Goal: Complete application form: Complete application form

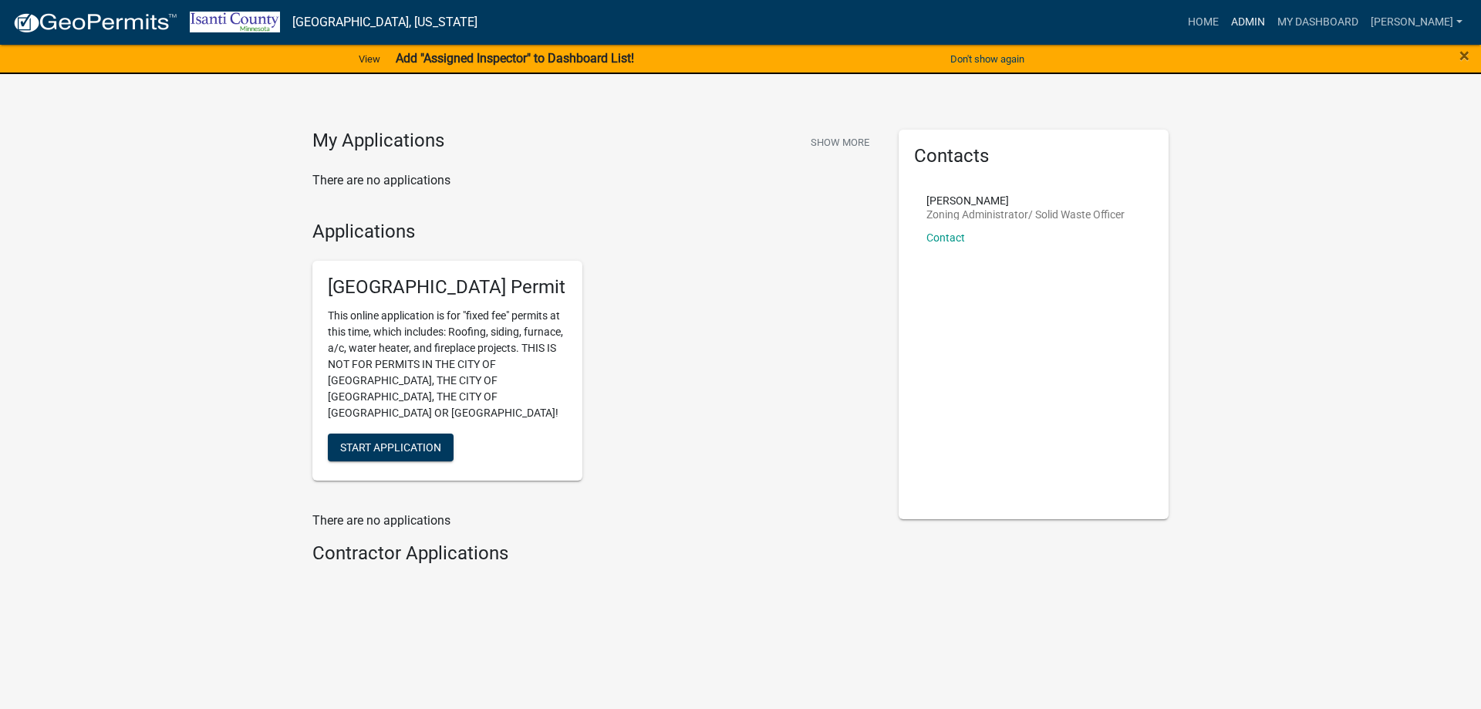
click at [1255, 22] on link "Admin" at bounding box center [1248, 22] width 46 height 29
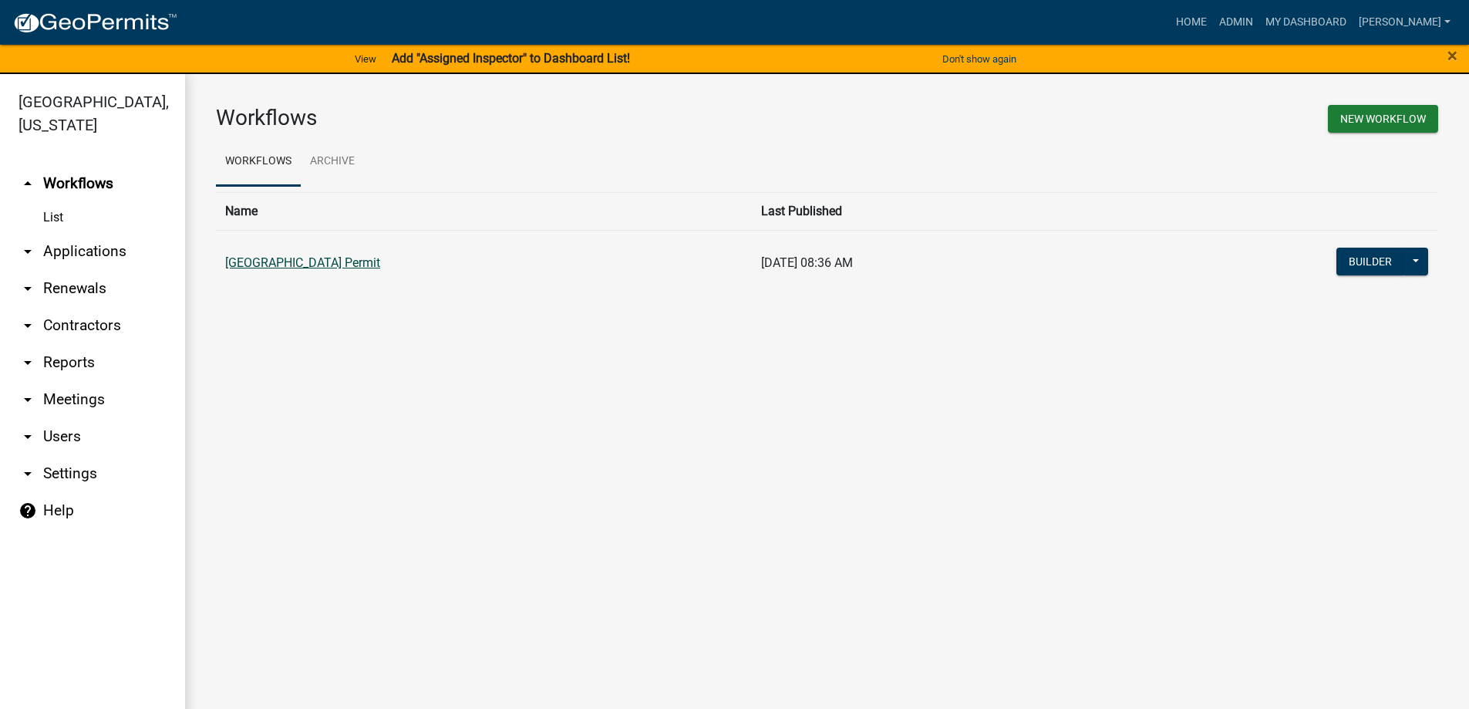
click at [333, 257] on link "[GEOGRAPHIC_DATA] Permit" at bounding box center [302, 262] width 155 height 15
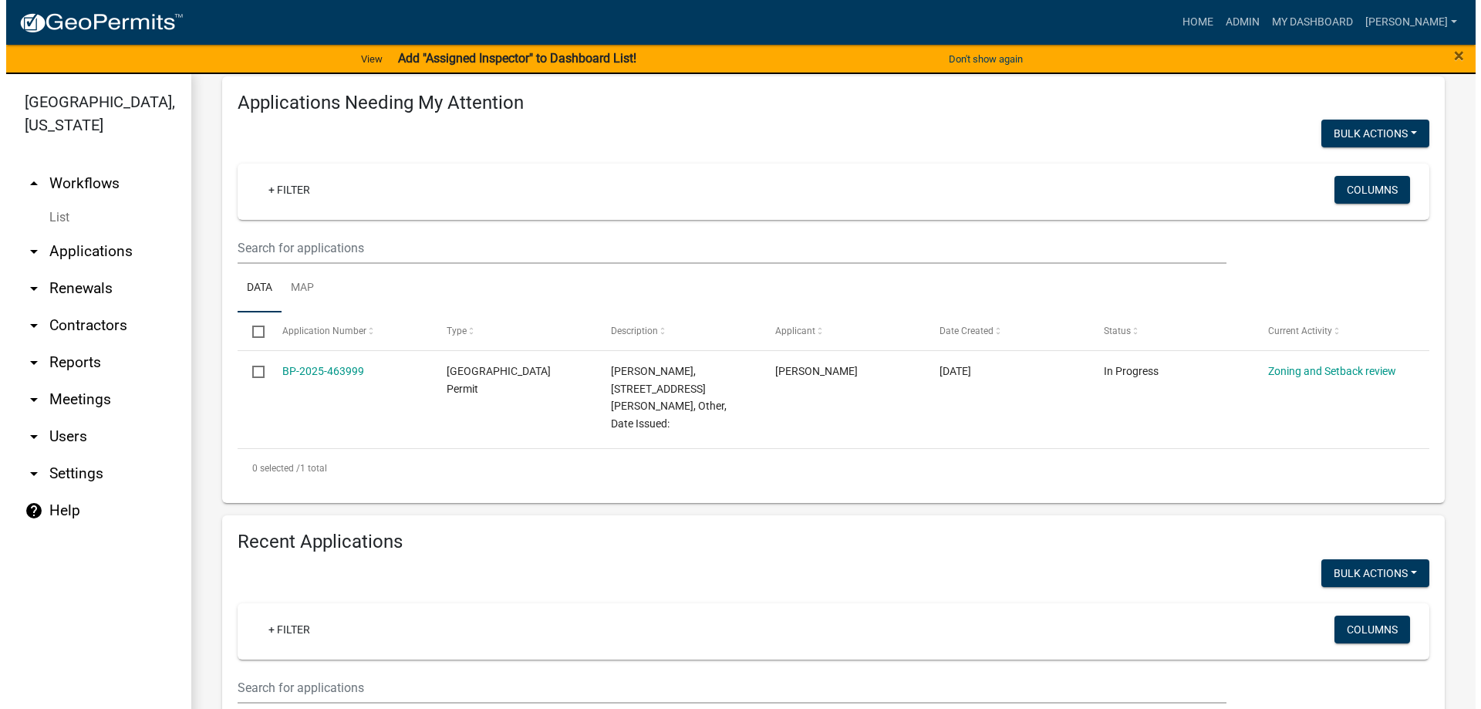
scroll to position [154, 0]
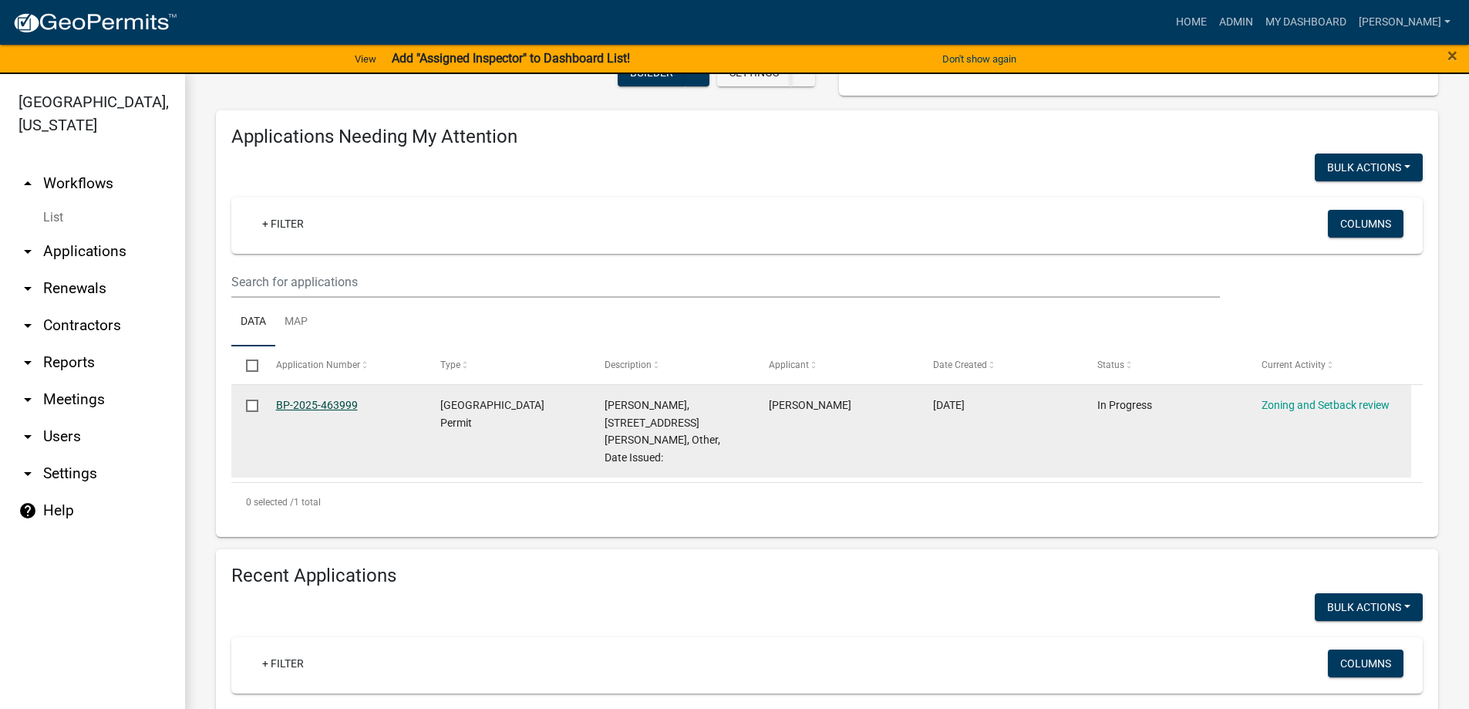
click at [322, 401] on link "BP-2025-463999" at bounding box center [317, 405] width 82 height 12
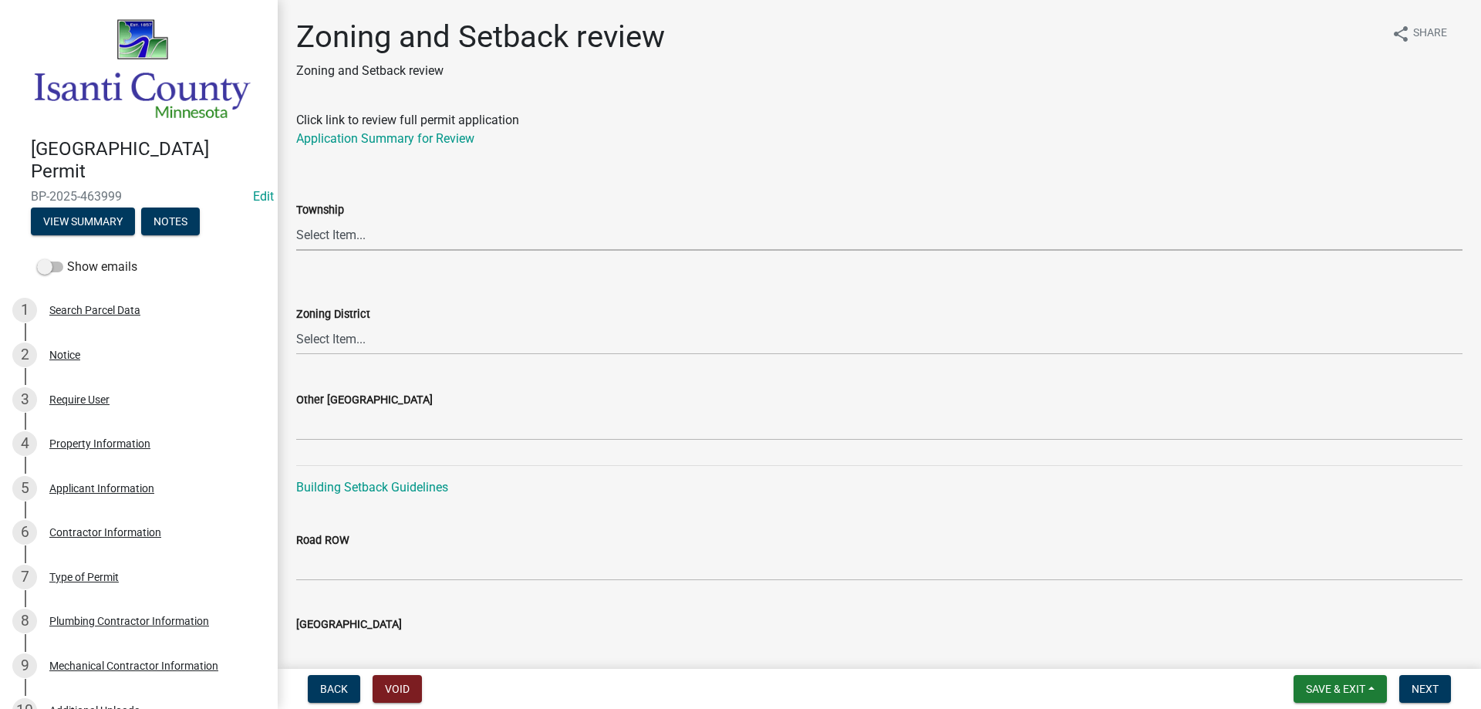
click at [325, 232] on select "Select Item... [PERSON_NAME] Cambridge [PERSON_NAME] Isanti [GEOGRAPHIC_DATA] […" at bounding box center [879, 235] width 1166 height 32
click at [296, 219] on select "Select Item... [PERSON_NAME] Cambridge [PERSON_NAME] Isanti [GEOGRAPHIC_DATA] […" at bounding box center [879, 235] width 1166 height 32
select select "c99d23cf-f50e-453f-9d89-4178a424c469"
click at [345, 339] on select "Select Item... Agricultural/Residential (A/R) Tier 1 General Business (B) Indus…" at bounding box center [879, 339] width 1166 height 32
drag, startPoint x: 320, startPoint y: 336, endPoint x: 320, endPoint y: 346, distance: 10.0
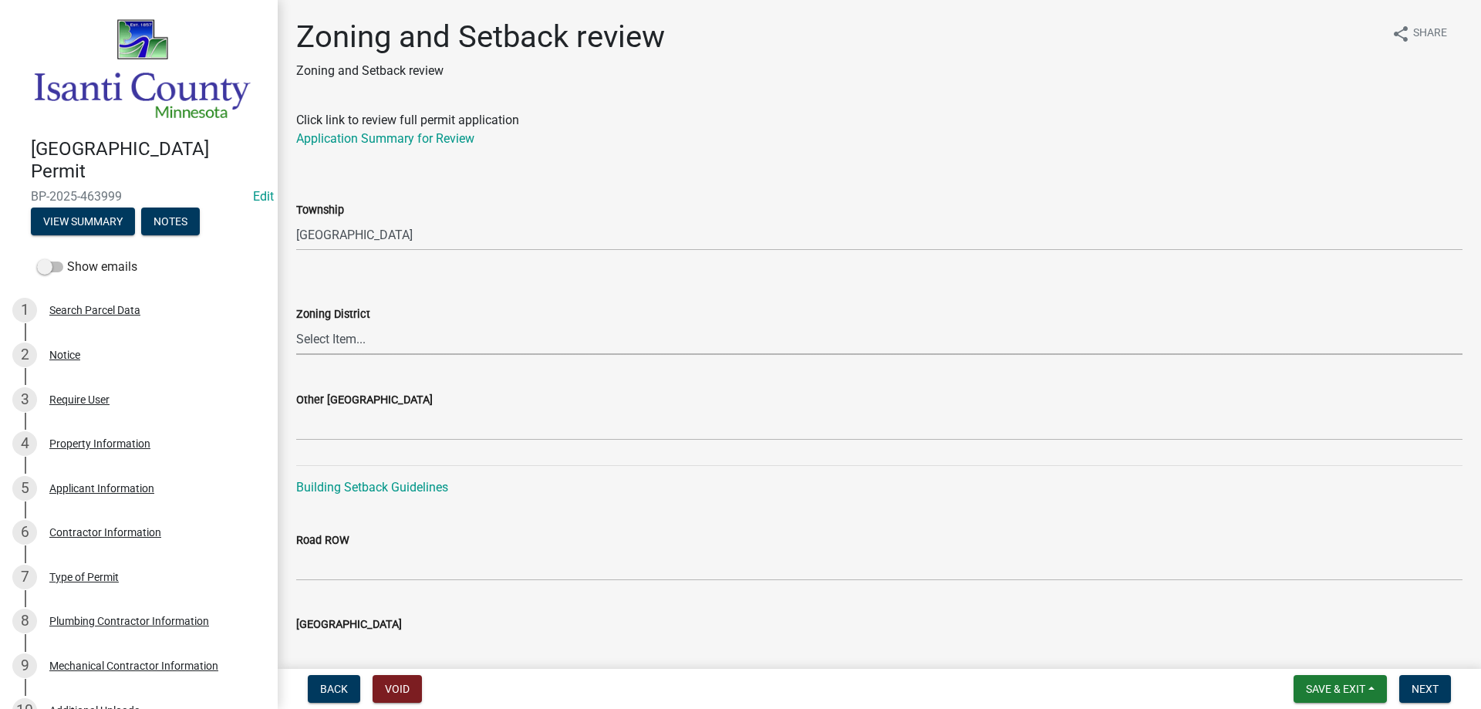
click at [320, 336] on select "Select Item... Agricultural/Residential (A/R) Tier 1 General Business (B) Indus…" at bounding box center [879, 339] width 1166 height 32
click at [296, 323] on select "Select Item... Agricultural/Residential (A/R) Tier 1 General Business (B) Indus…" at bounding box center [879, 339] width 1166 height 32
select select "6c86e4e5-5130-45ac-b049-ae6ebcfdc88c"
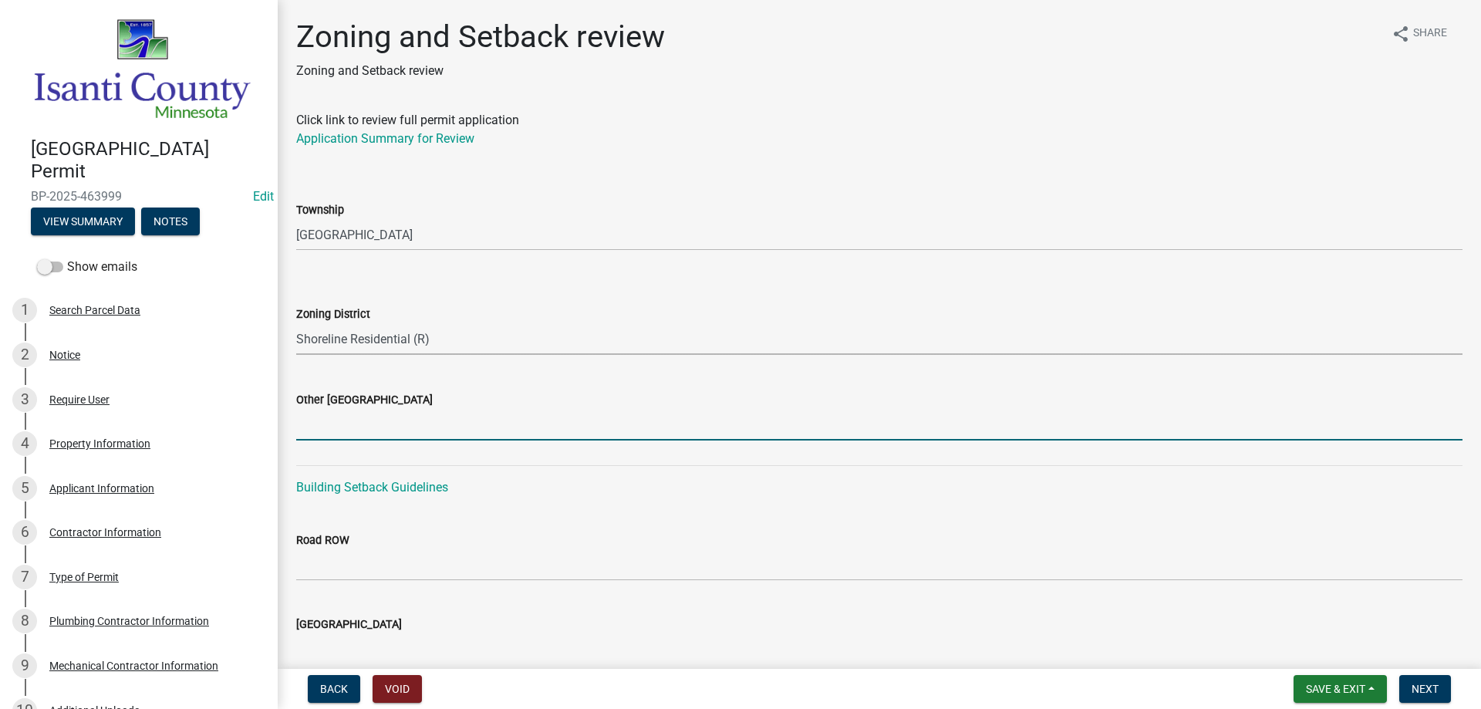
click at [344, 436] on input "Other [GEOGRAPHIC_DATA]" at bounding box center [879, 425] width 1166 height 32
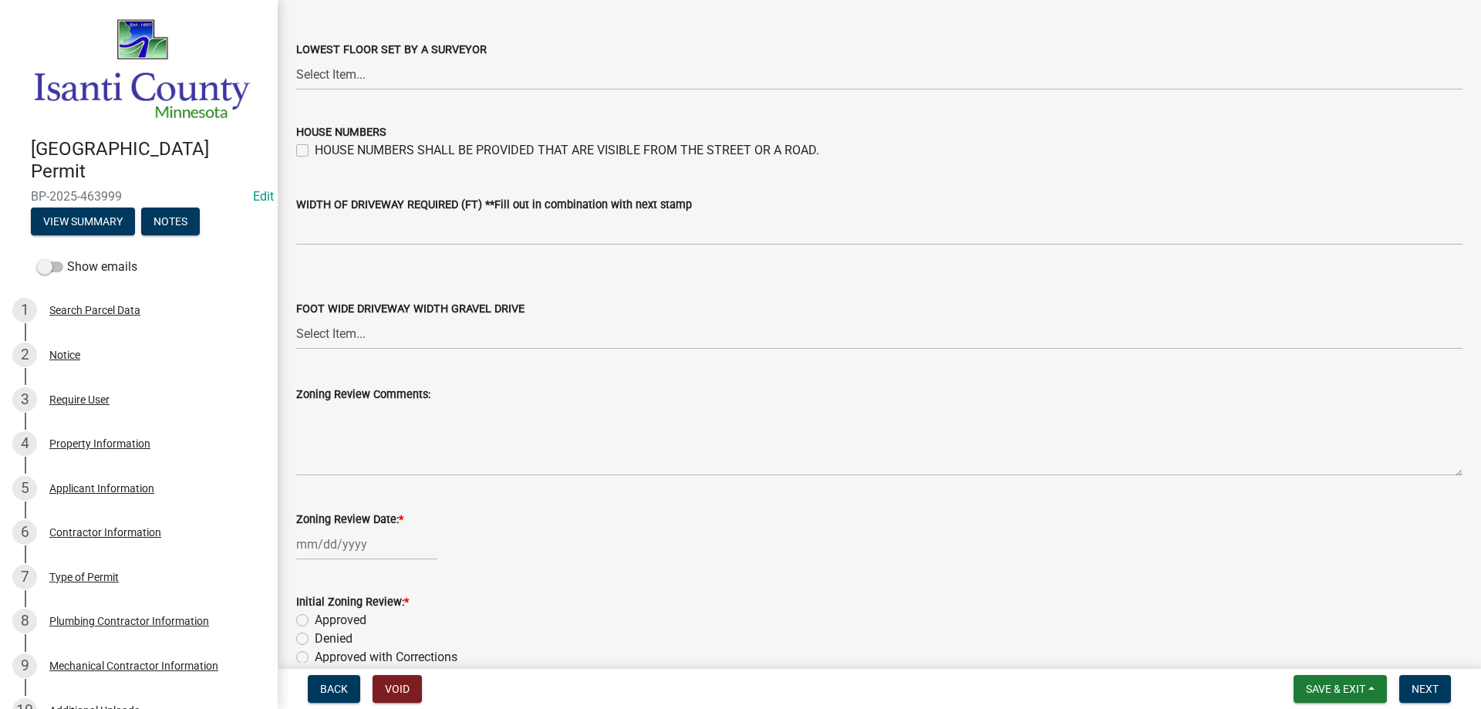
scroll to position [2618, 0]
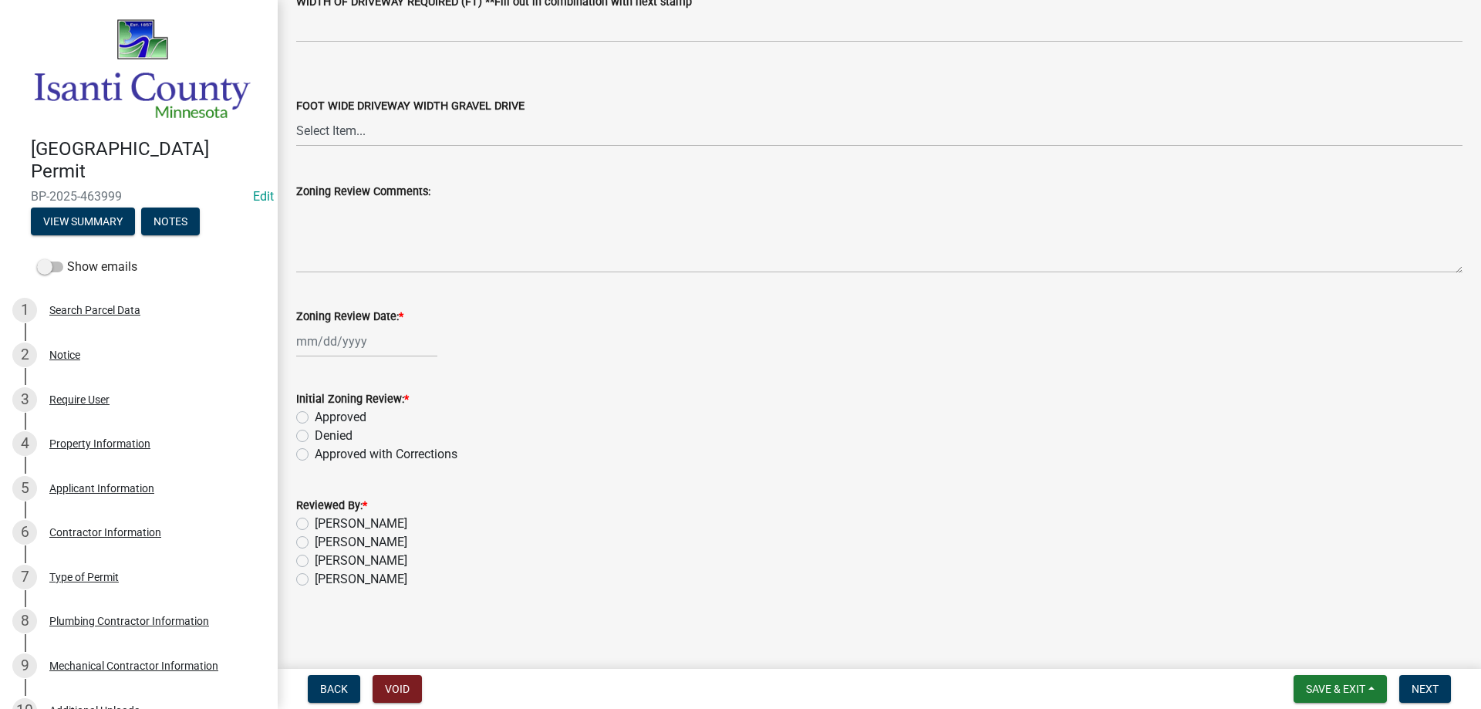
type input "30/36/23"
select select "8"
select select "2025"
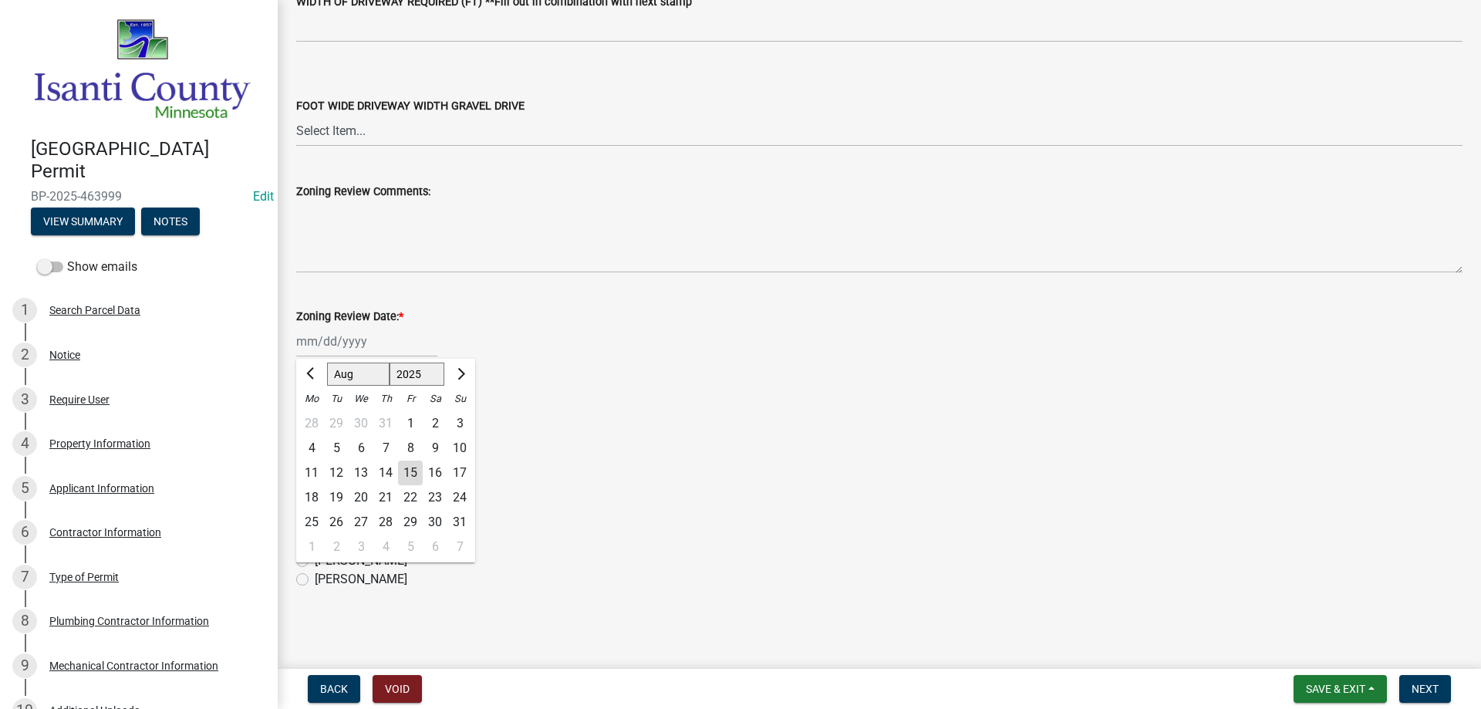
click at [326, 349] on div "[PERSON_NAME] Feb Mar Apr [PERSON_NAME][DATE] Oct Nov [DATE] 1526 1527 1528 152…" at bounding box center [366, 342] width 141 height 32
click at [473, 312] on div "Zoning Review Date: *" at bounding box center [879, 316] width 1166 height 19
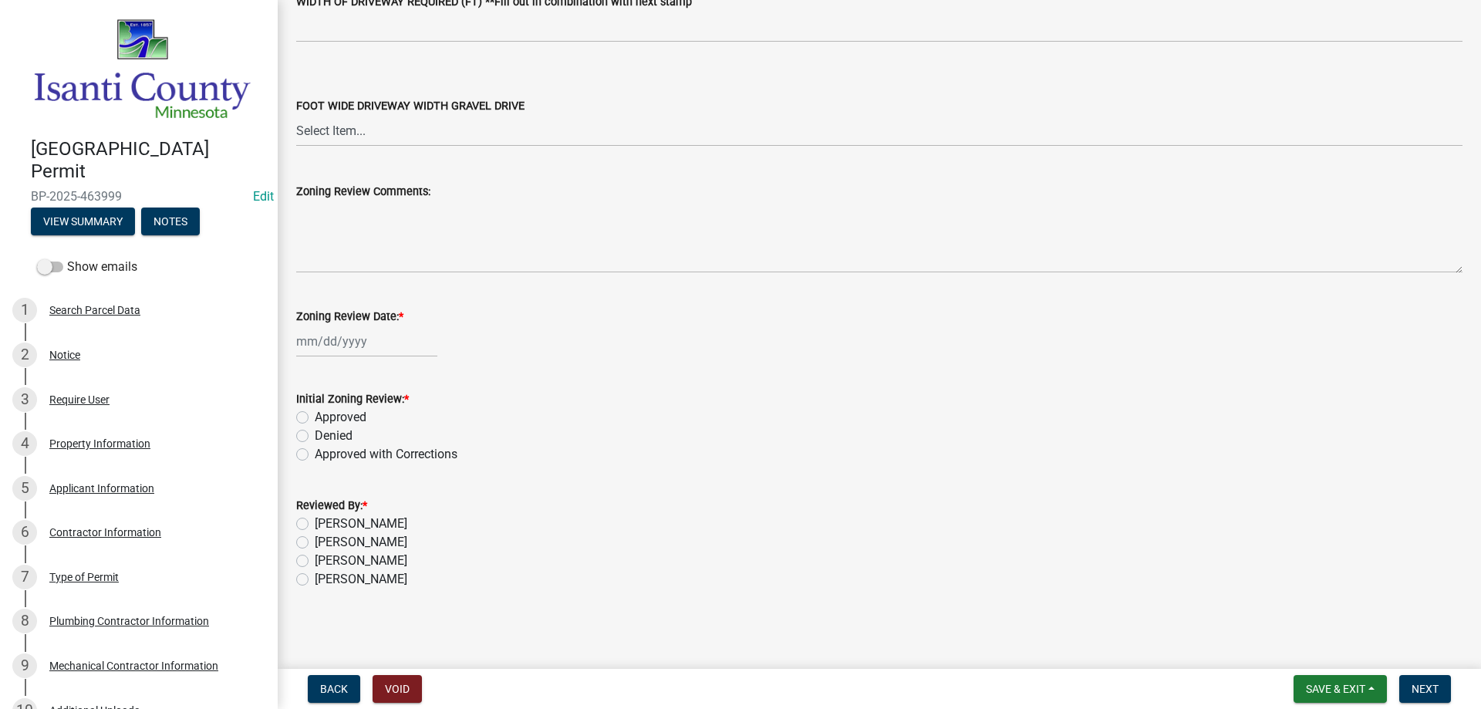
select select "8"
select select "2025"
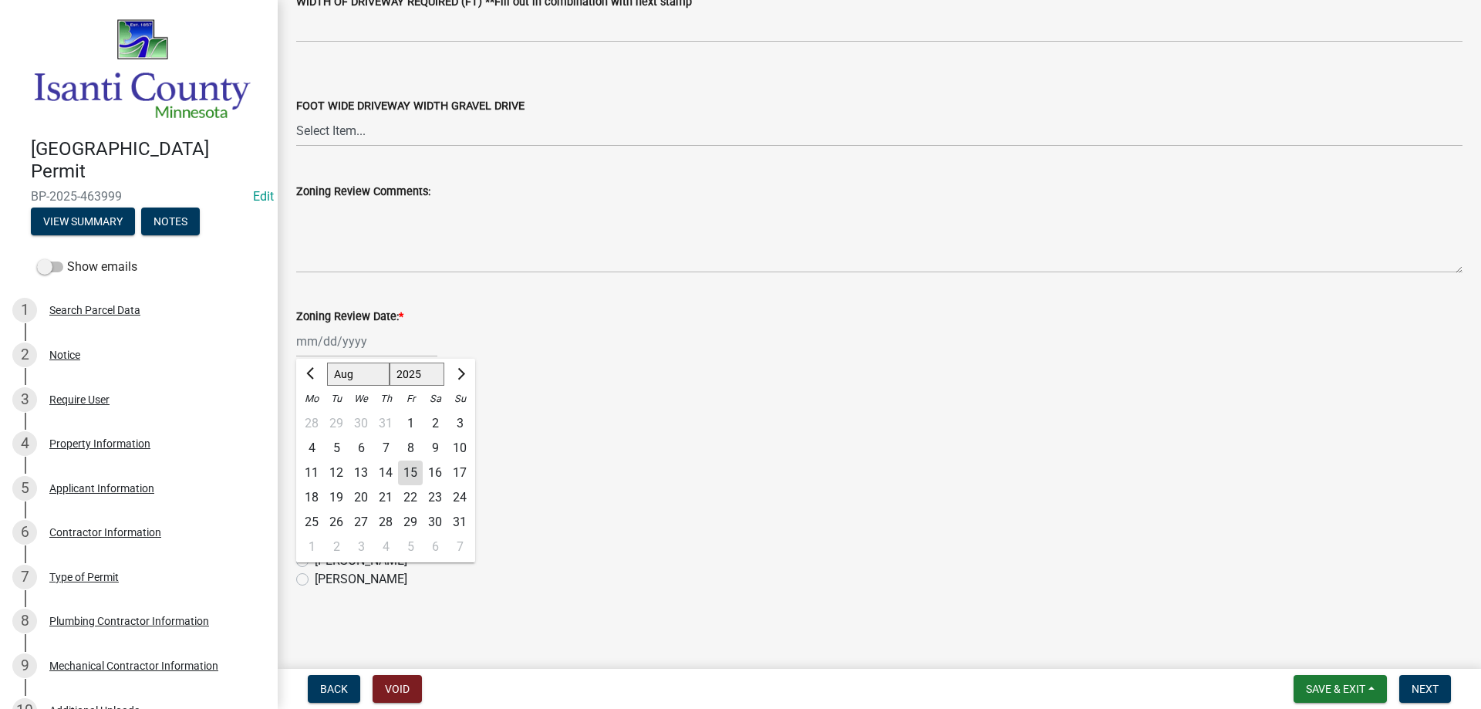
click at [315, 339] on div "[PERSON_NAME] Feb Mar Apr [PERSON_NAME][DATE] Oct Nov [DATE] 1526 1527 1528 152…" at bounding box center [366, 342] width 141 height 32
click at [405, 477] on div "15" at bounding box center [410, 473] width 25 height 25
type input "[DATE]"
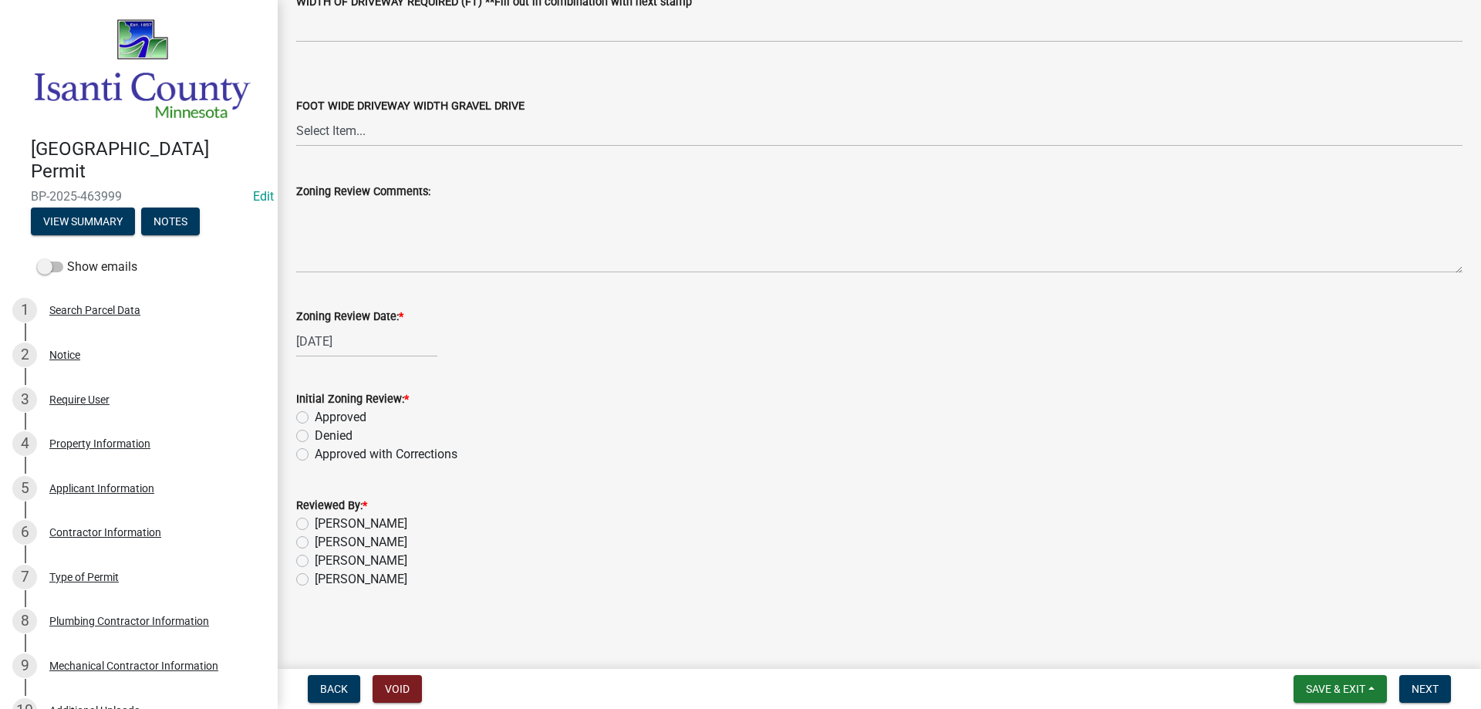
click at [315, 423] on label "Approved" at bounding box center [341, 417] width 52 height 19
click at [315, 418] on input "Approved" at bounding box center [320, 413] width 10 height 10
radio input "true"
click at [315, 577] on label "[PERSON_NAME]" at bounding box center [361, 579] width 93 height 19
click at [315, 577] on input "[PERSON_NAME]" at bounding box center [320, 575] width 10 height 10
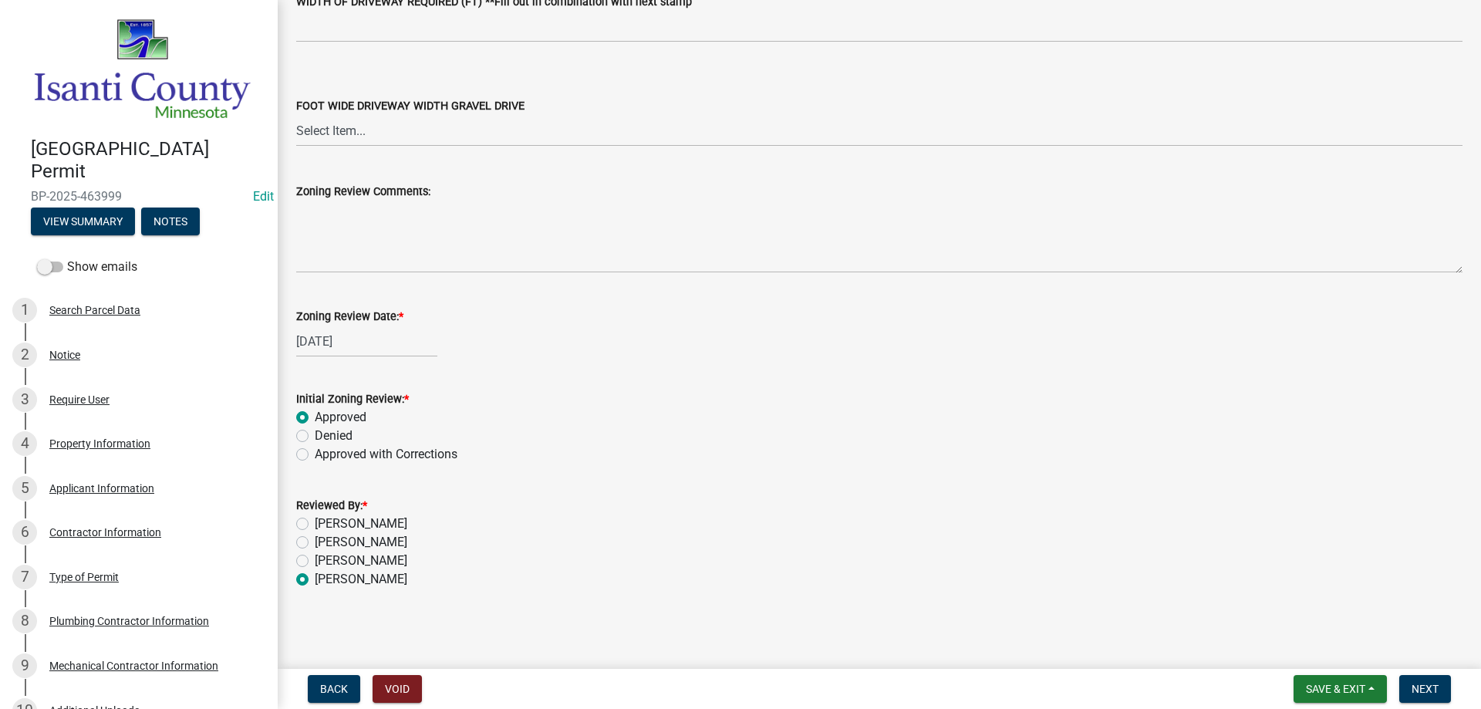
radio input "true"
click at [1425, 689] on span "Next" at bounding box center [1425, 689] width 27 height 12
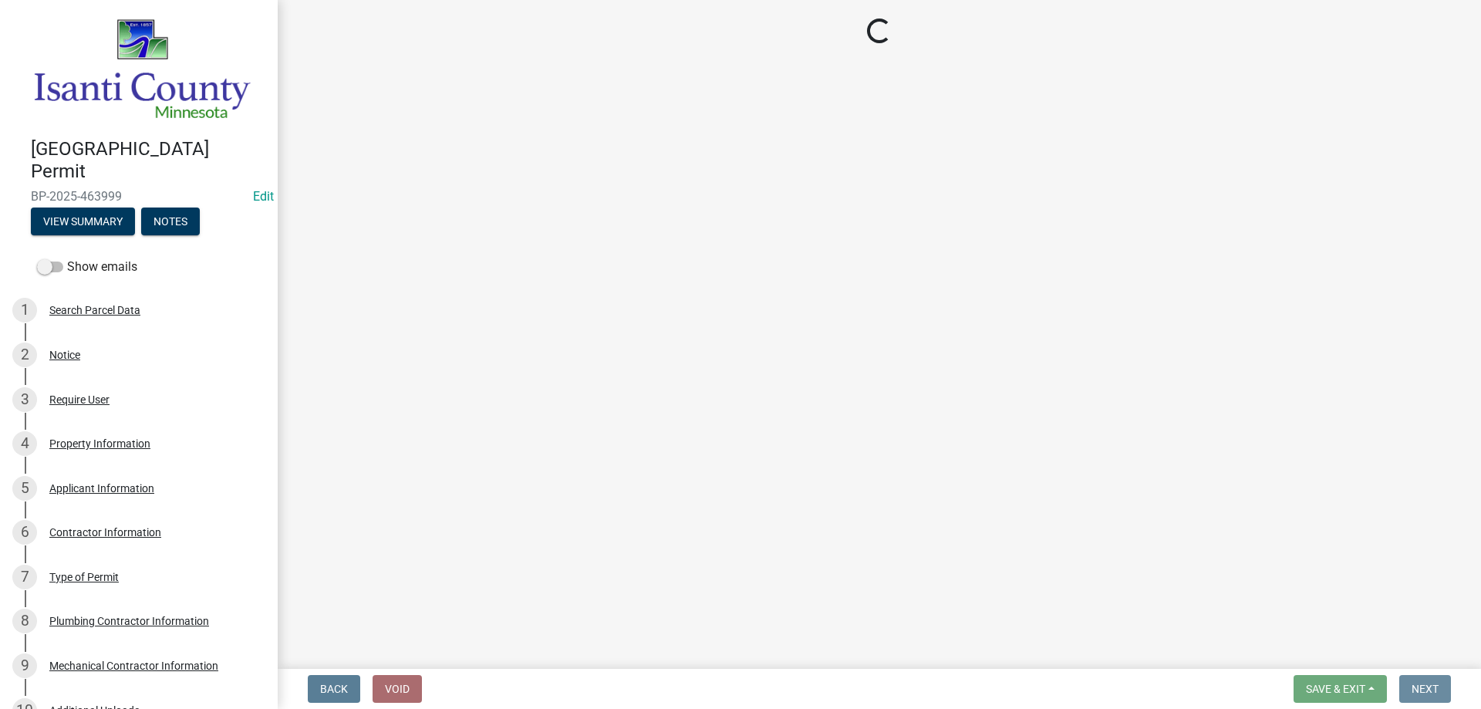
scroll to position [0, 0]
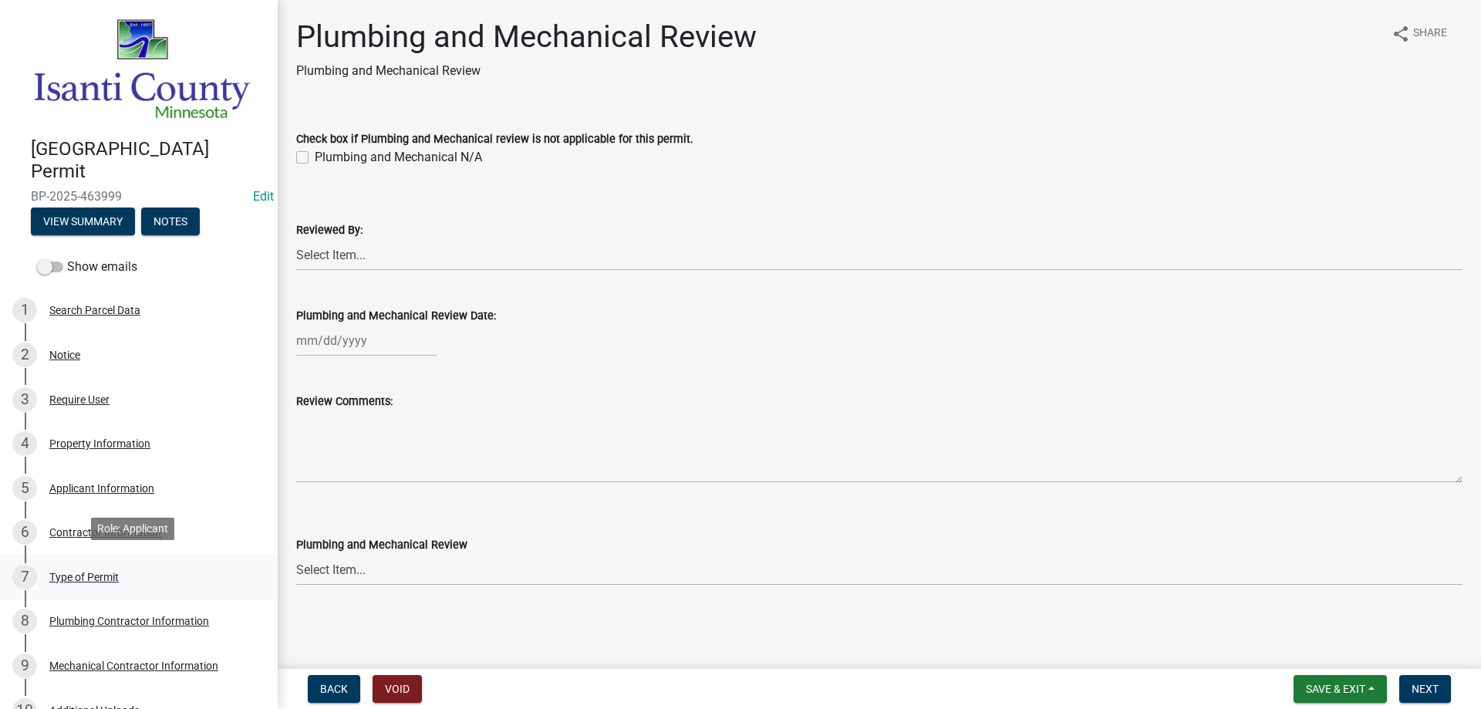
click at [86, 572] on div "Type of Permit" at bounding box center [83, 577] width 69 height 11
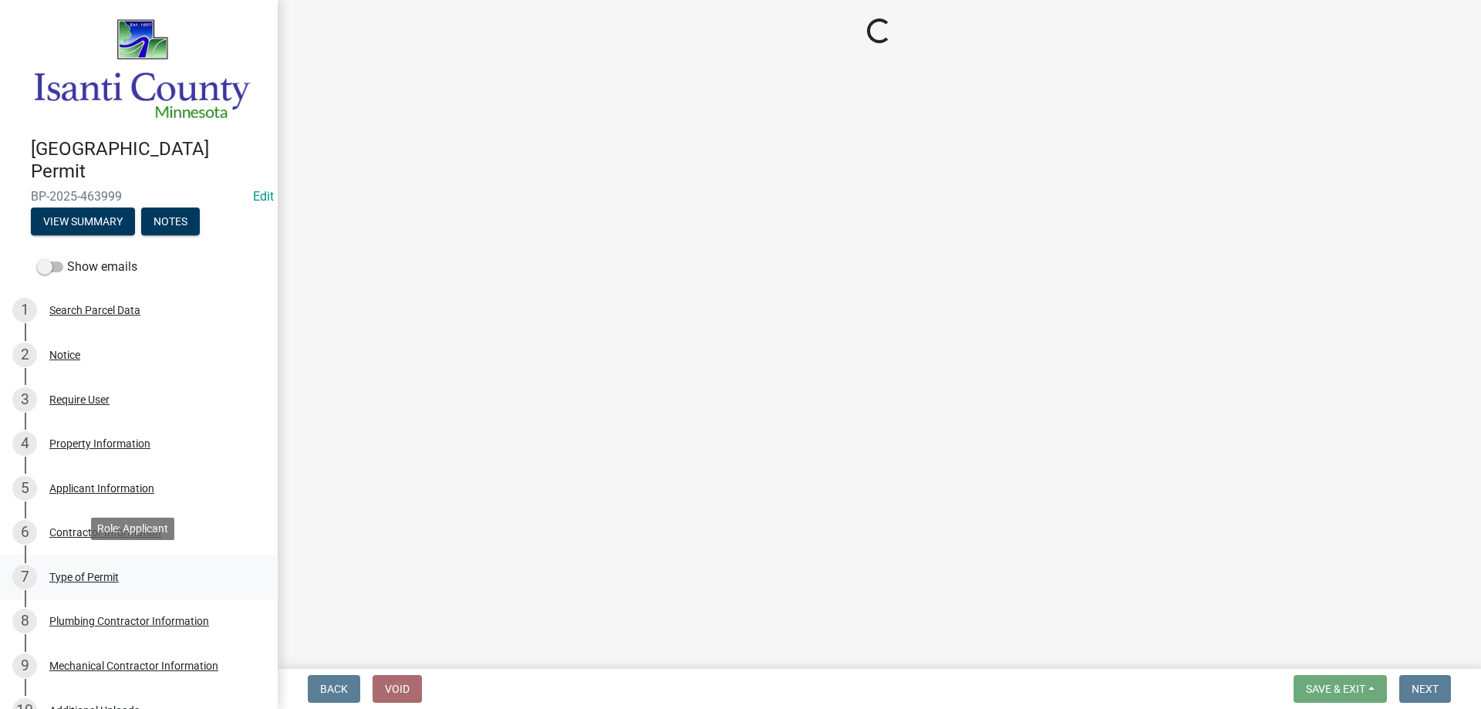
select select "a2e0cf26-a662-487f-b53c-7de0a5570618"
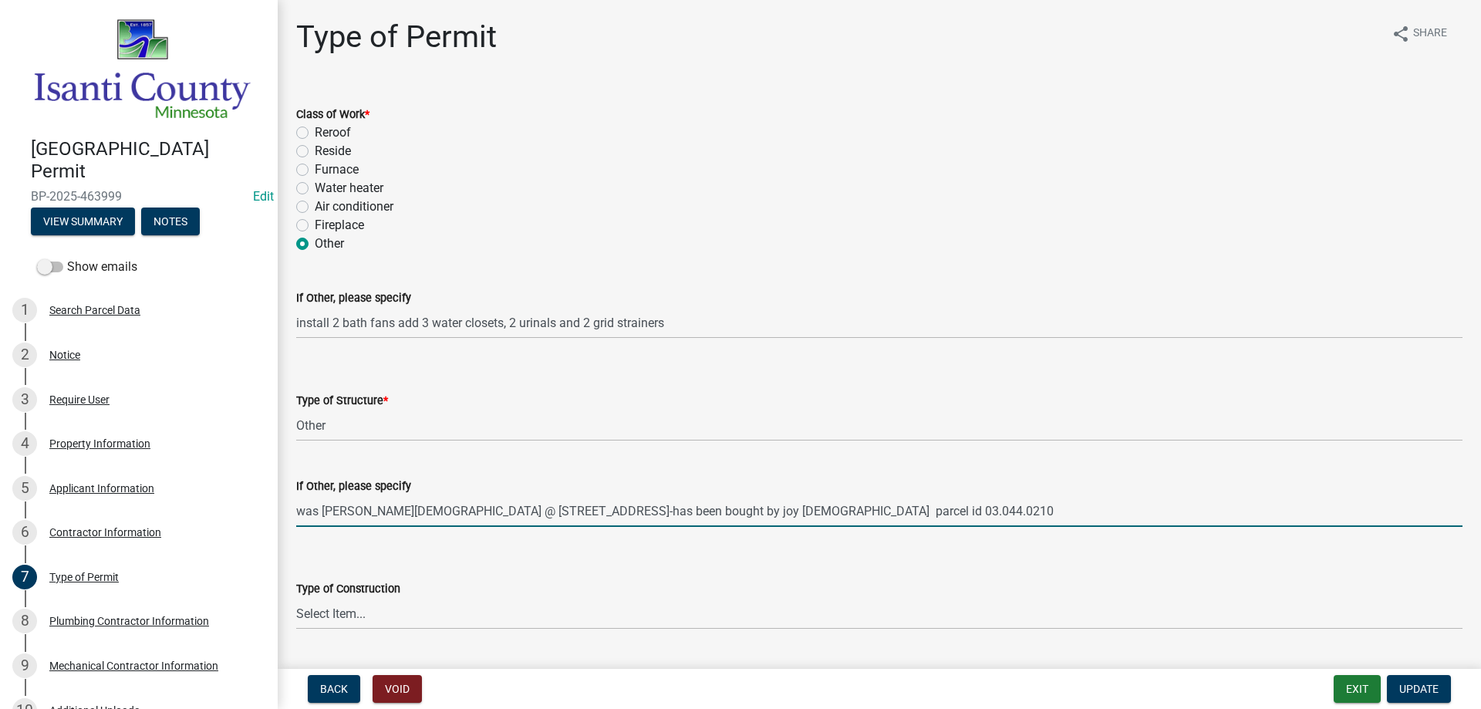
drag, startPoint x: 457, startPoint y: 508, endPoint x: 562, endPoint y: 498, distance: 104.5
click at [562, 498] on input "was [PERSON_NAME][DEMOGRAPHIC_DATA] @ [STREET_ADDRESS]-has been bought by joy […" at bounding box center [879, 511] width 1166 height 32
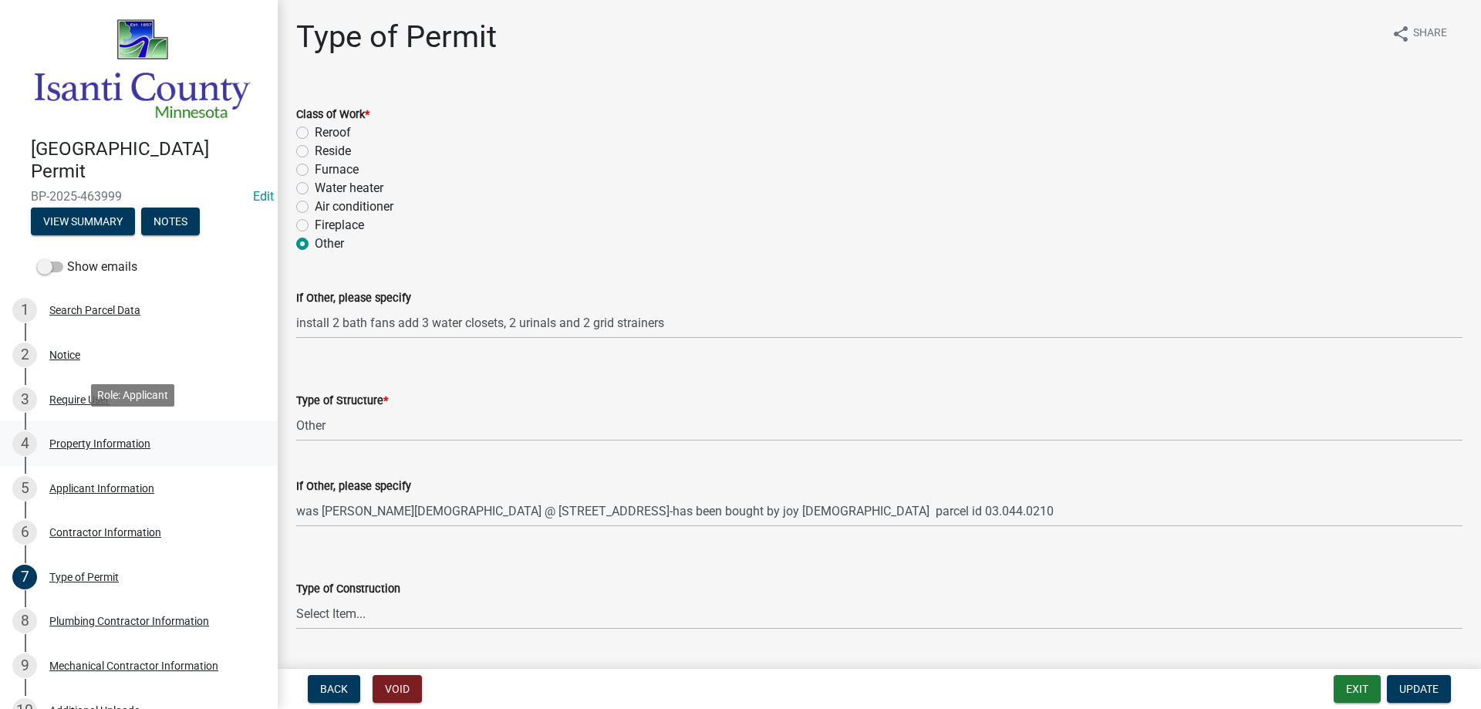
click at [100, 438] on div "Property Information" at bounding box center [99, 443] width 101 height 11
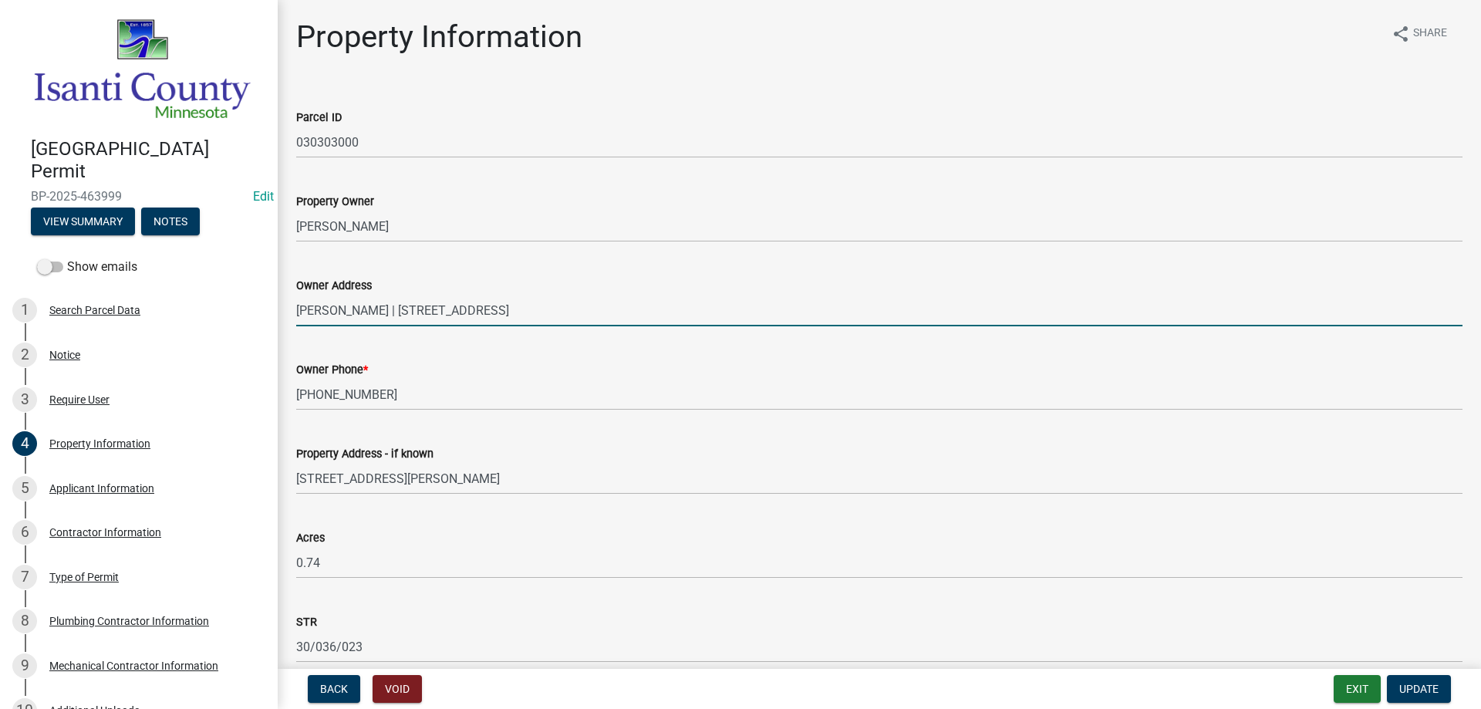
click at [322, 305] on input "[PERSON_NAME] | [STREET_ADDRESS]" at bounding box center [879, 311] width 1166 height 32
drag, startPoint x: 296, startPoint y: 308, endPoint x: 761, endPoint y: 319, distance: 465.3
click at [761, 319] on input "[PERSON_NAME] | [STREET_ADDRESS]" at bounding box center [879, 311] width 1166 height 32
paste input "[STREET_ADDRESS]"
type input "[GEOGRAPHIC_DATA][DEMOGRAPHIC_DATA]"
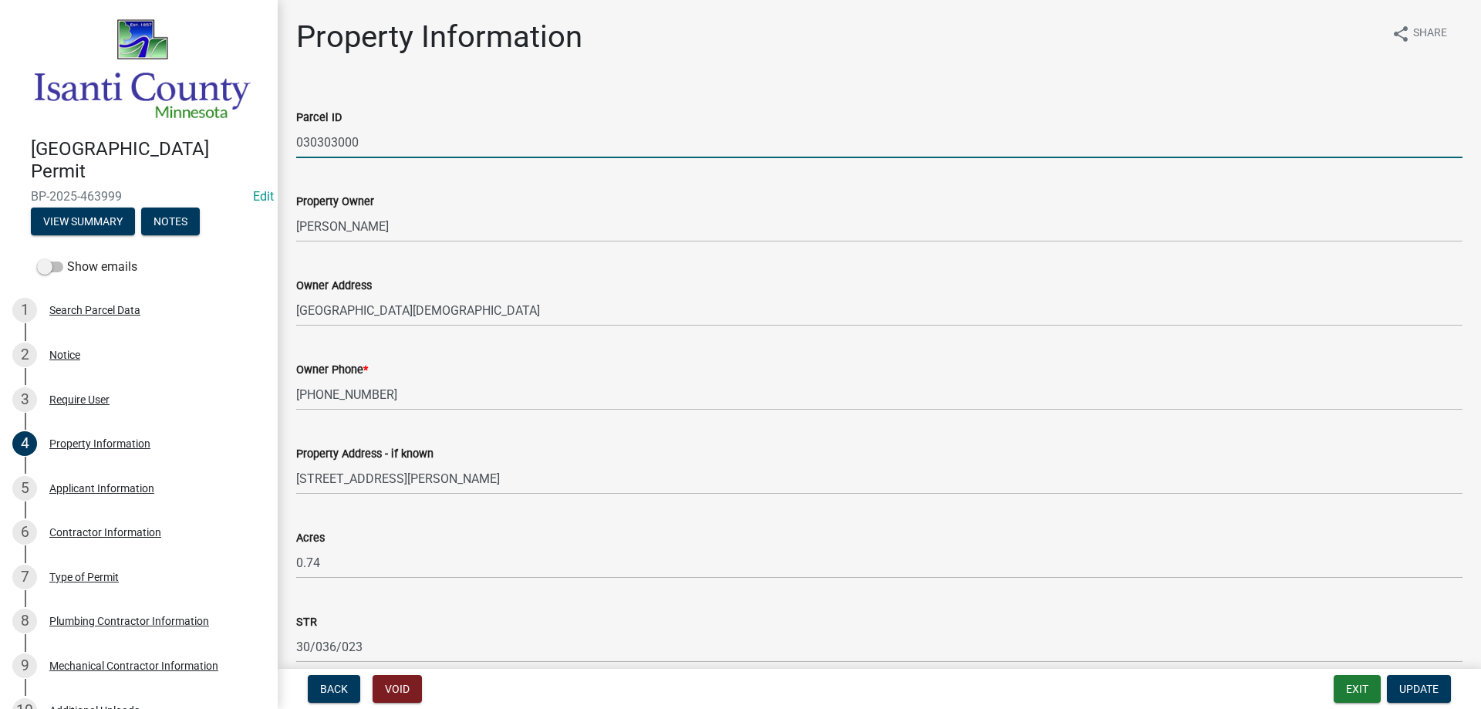
drag, startPoint x: 339, startPoint y: 145, endPoint x: 282, endPoint y: 145, distance: 57.9
click at [282, 145] on div "Property Information share Share Parcel ID 030303000 Property Owner [PERSON_NAM…" at bounding box center [879, 504] width 1203 height 971
type input "03.044.0210"
click at [1425, 691] on span "Update" at bounding box center [1418, 689] width 39 height 12
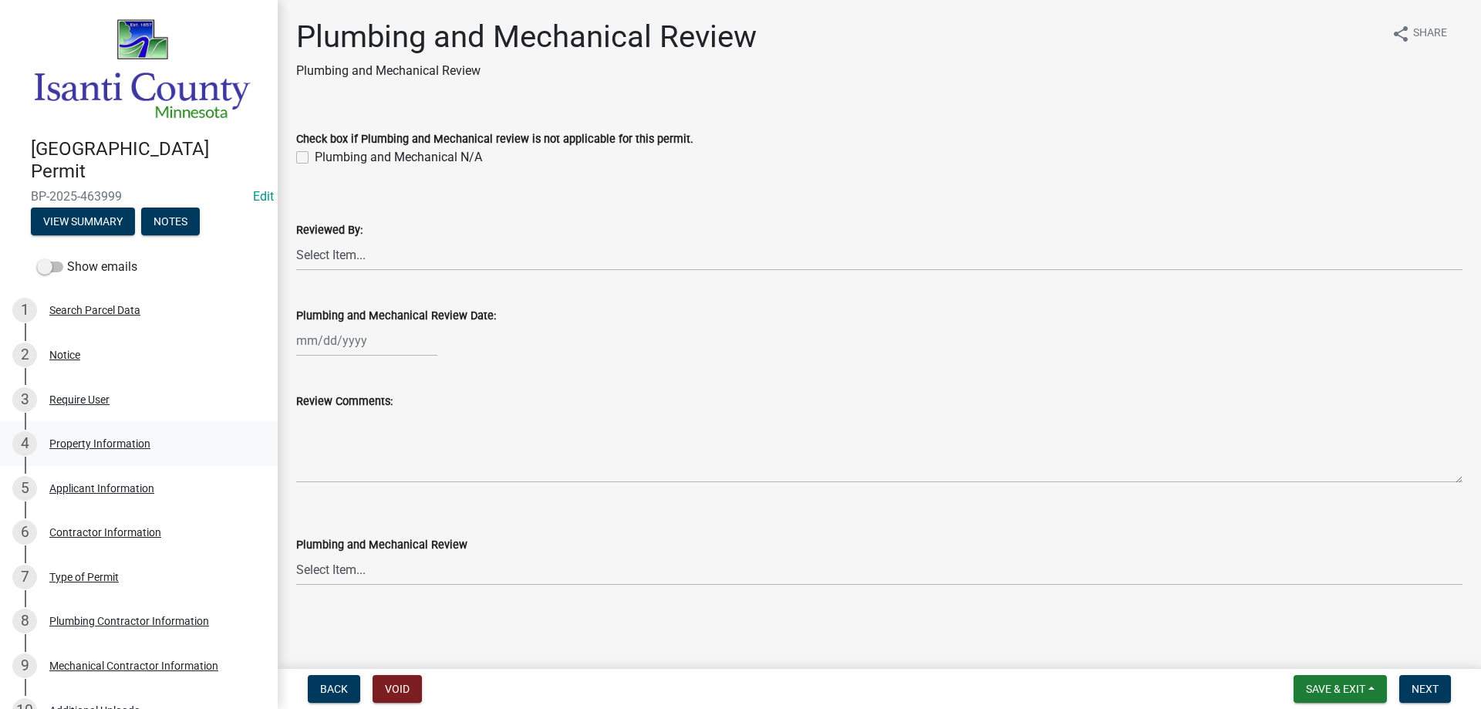
click at [93, 438] on div "Property Information" at bounding box center [99, 443] width 101 height 11
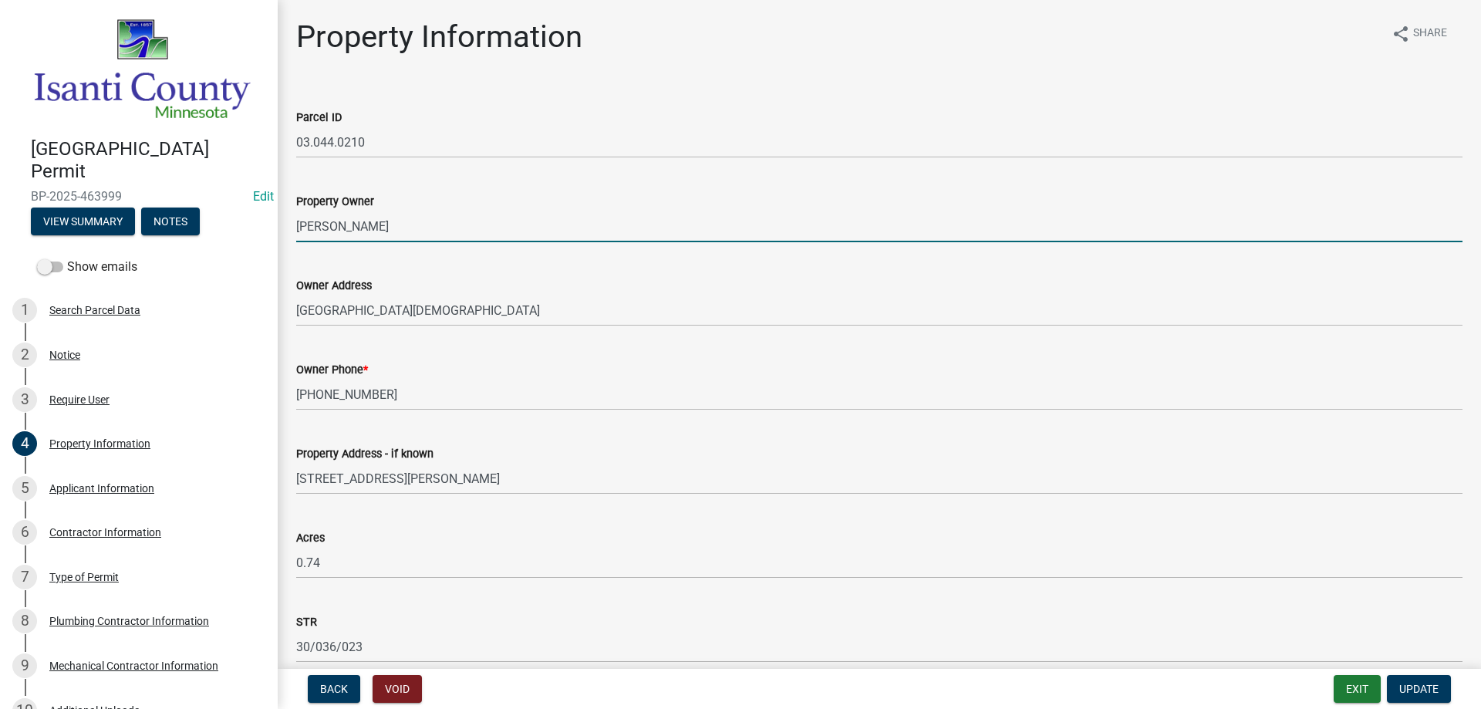
drag, startPoint x: 396, startPoint y: 225, endPoint x: 248, endPoint y: 225, distance: 148.1
click at [248, 225] on div "[GEOGRAPHIC_DATA] Permit BP-2025-463999 Edit View Summary Notes Show emails 1 S…" at bounding box center [740, 354] width 1481 height 709
type input "[DEMOGRAPHIC_DATA] (no site address)"
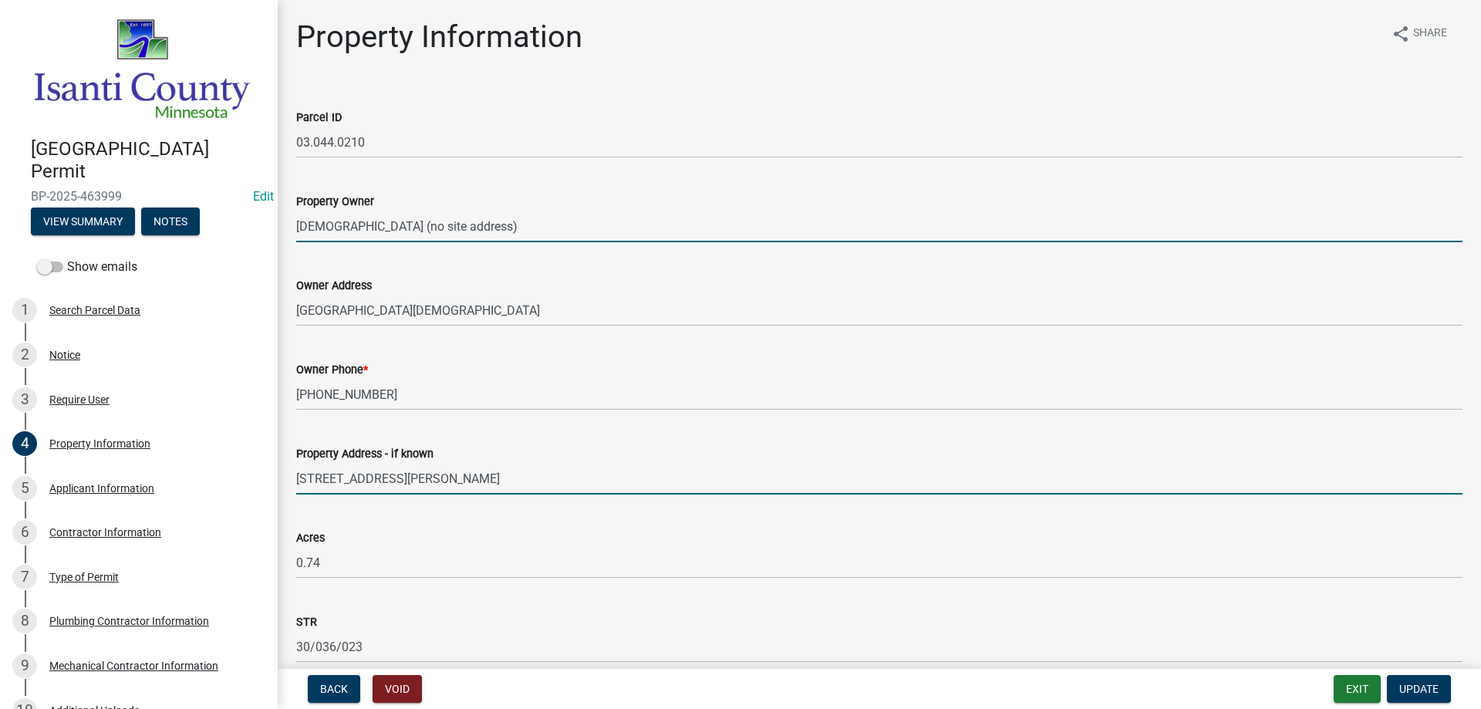
click at [430, 474] on input "[STREET_ADDRESS][PERSON_NAME]" at bounding box center [879, 479] width 1166 height 32
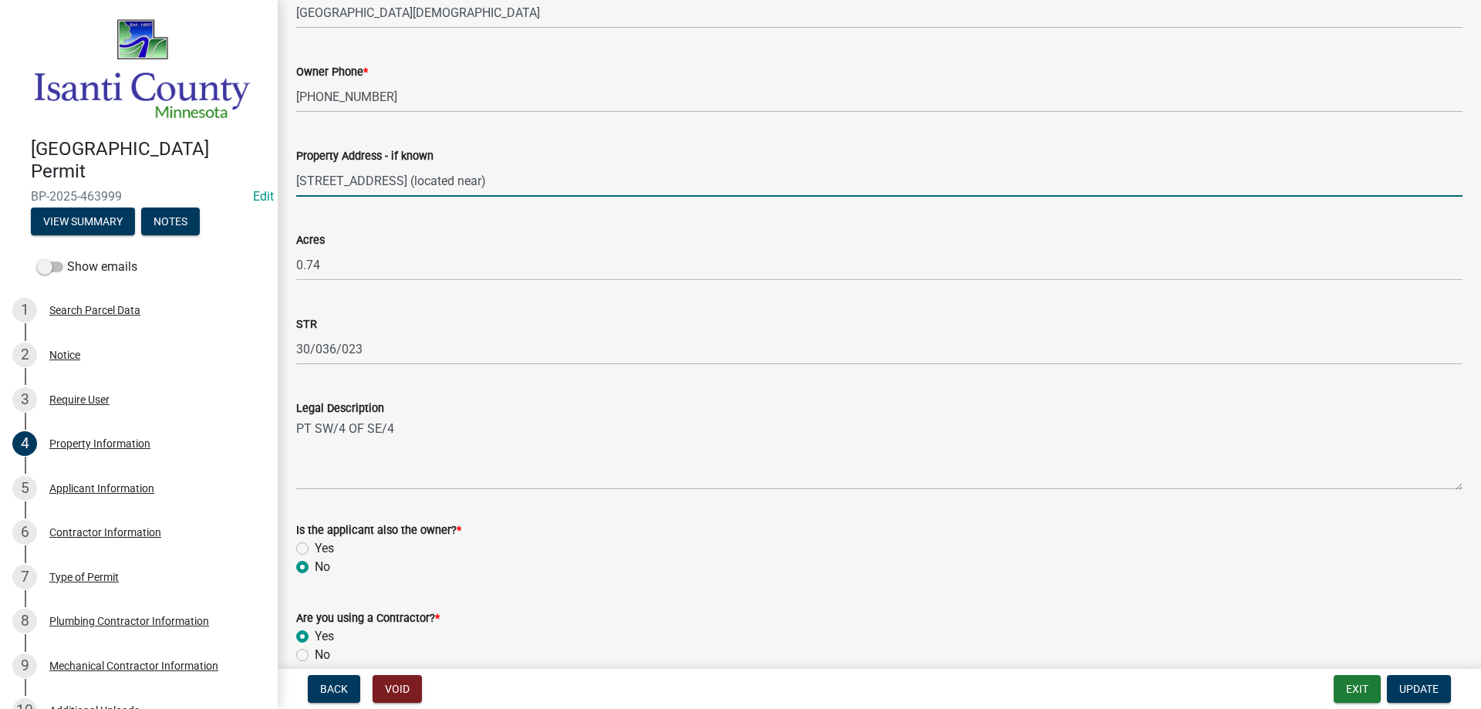
scroll to position [373, 0]
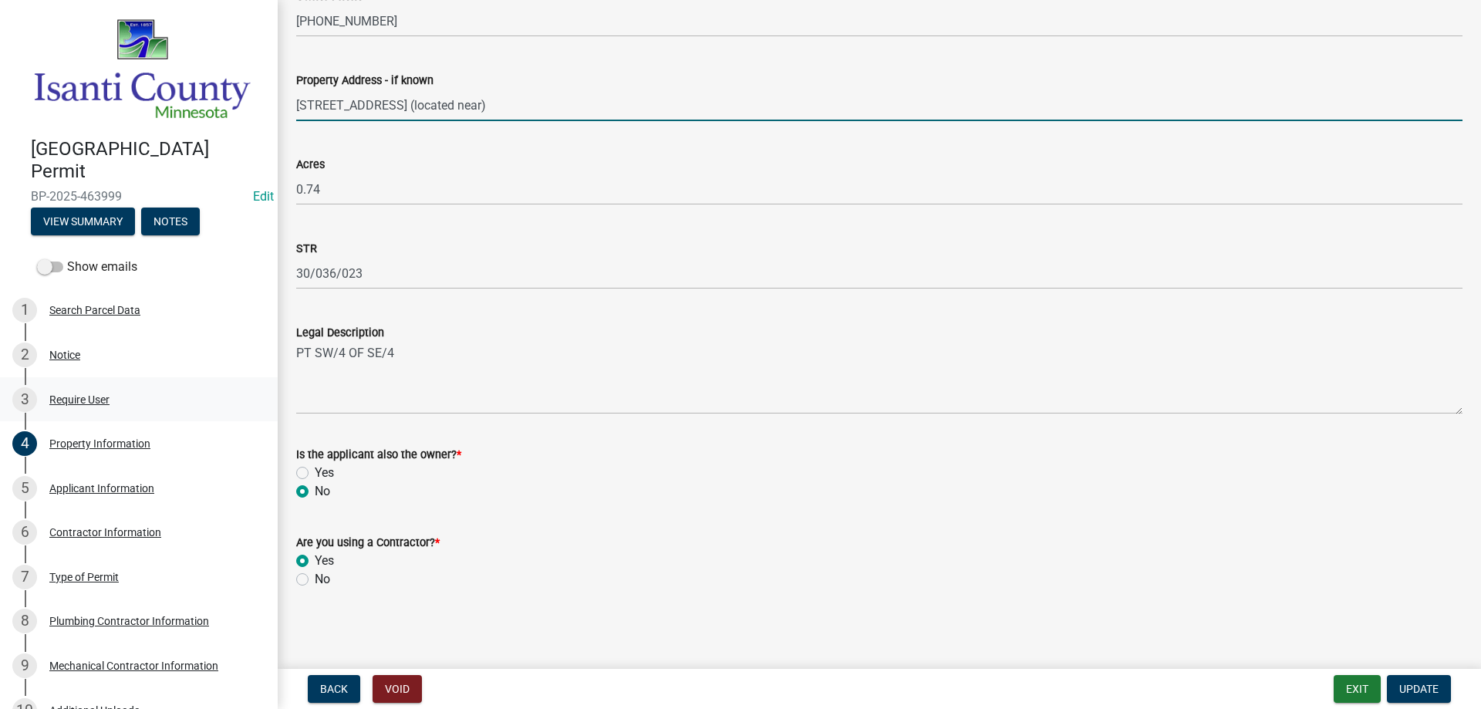
type input "[STREET_ADDRESS] (located near)"
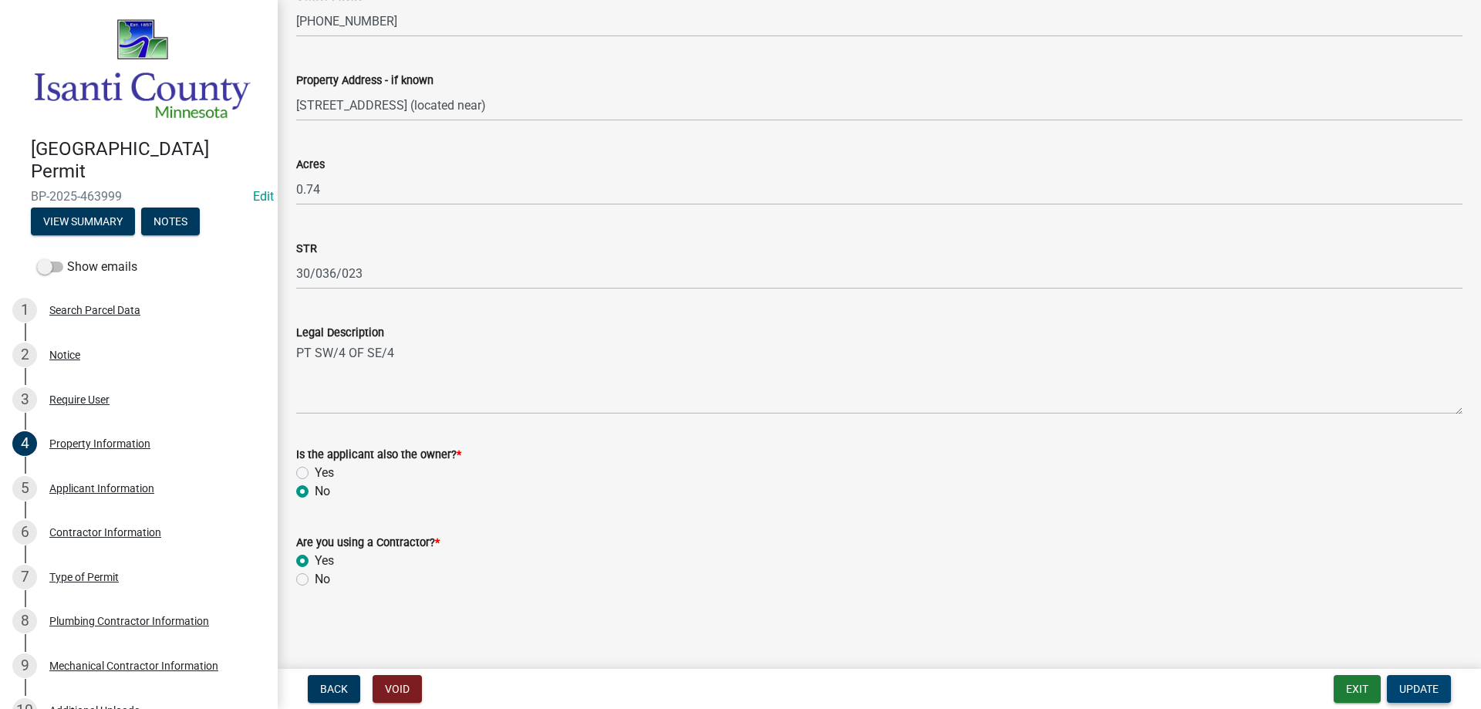
click at [1413, 689] on span "Update" at bounding box center [1418, 689] width 39 height 12
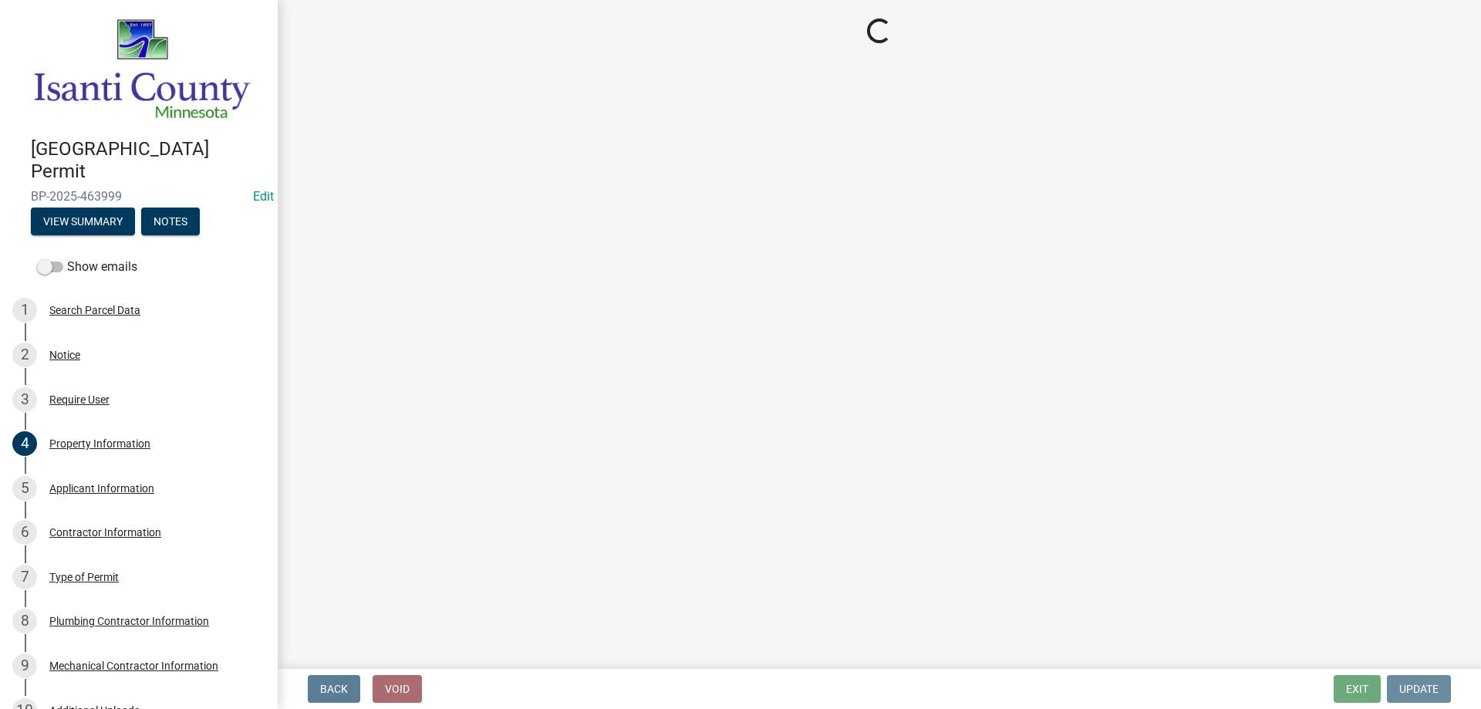
scroll to position [0, 0]
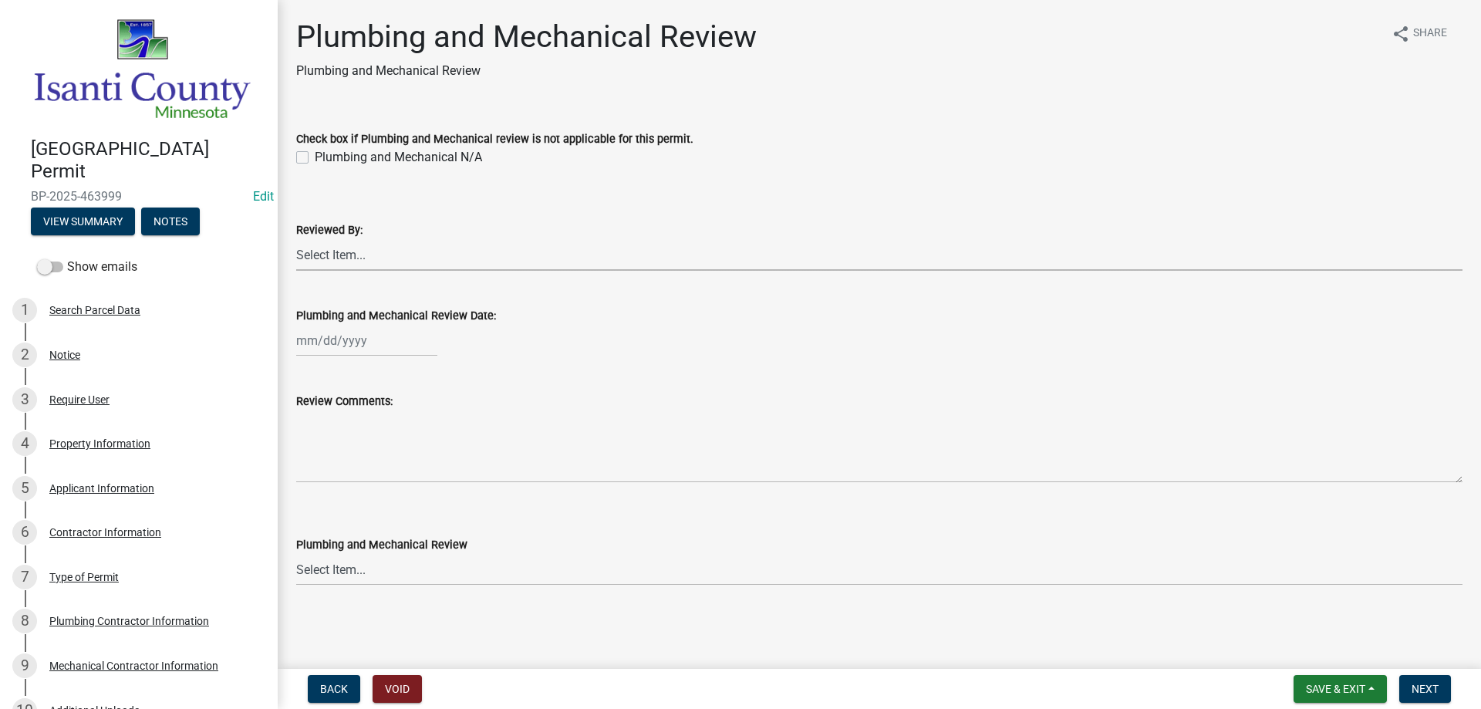
click at [319, 258] on select "Select Item... [PERSON_NAME] [PERSON_NAME] [PERSON_NAME] [PERSON_NAME] [PERSON_…" at bounding box center [879, 255] width 1166 height 32
click at [296, 239] on select "Select Item... [PERSON_NAME] [PERSON_NAME] [PERSON_NAME] [PERSON_NAME] [PERSON_…" at bounding box center [879, 255] width 1166 height 32
select select "81bc52f6-788d-4852-bfd8-0afa9d74c98d"
select select "8"
select select "2025"
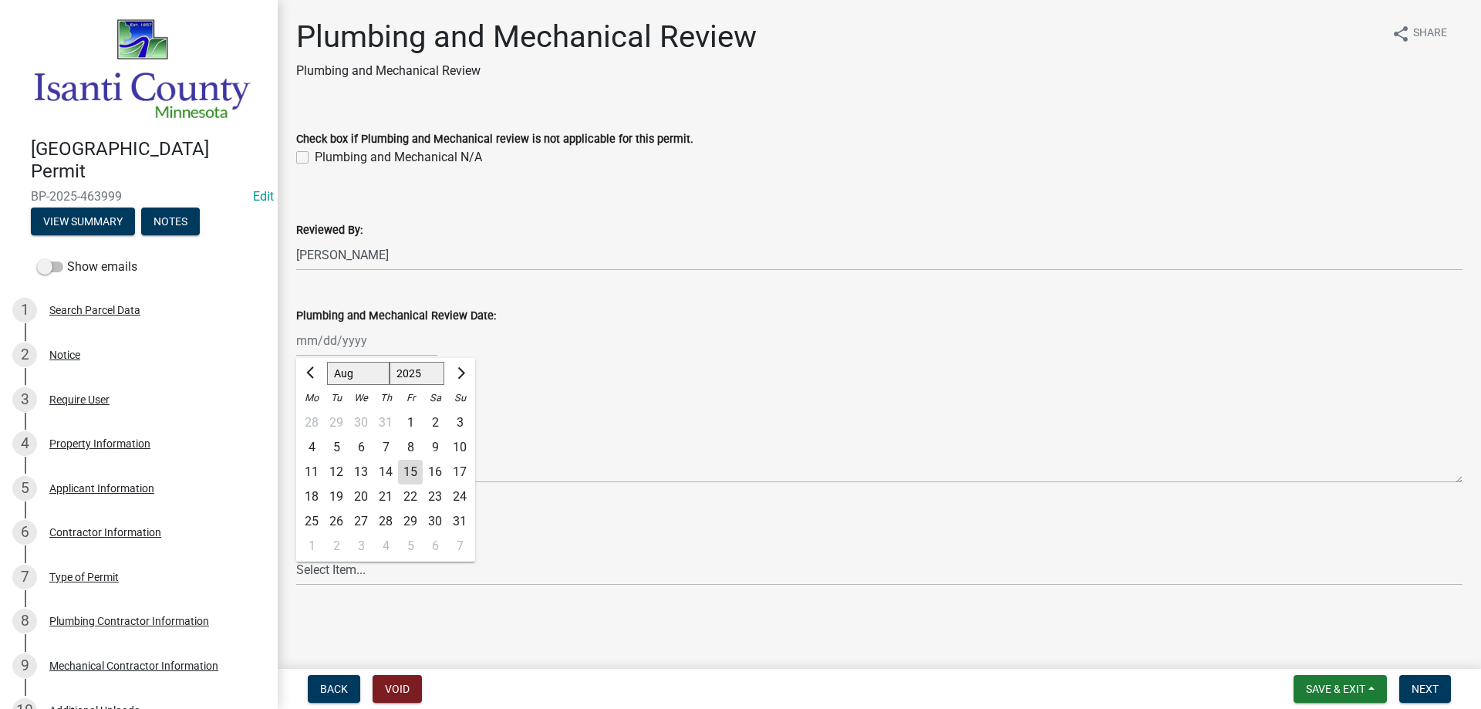
click at [322, 338] on div "[PERSON_NAME] Feb Mar Apr [PERSON_NAME][DATE] Oct Nov [DATE] 1526 1527 1528 152…" at bounding box center [366, 341] width 141 height 32
click at [407, 471] on div "15" at bounding box center [410, 472] width 25 height 25
type input "[DATE]"
click at [339, 568] on select "Select Item... Approved Denied Approved with Corrections" at bounding box center [879, 570] width 1166 height 32
click at [296, 554] on select "Select Item... Approved Denied Approved with Corrections" at bounding box center [879, 570] width 1166 height 32
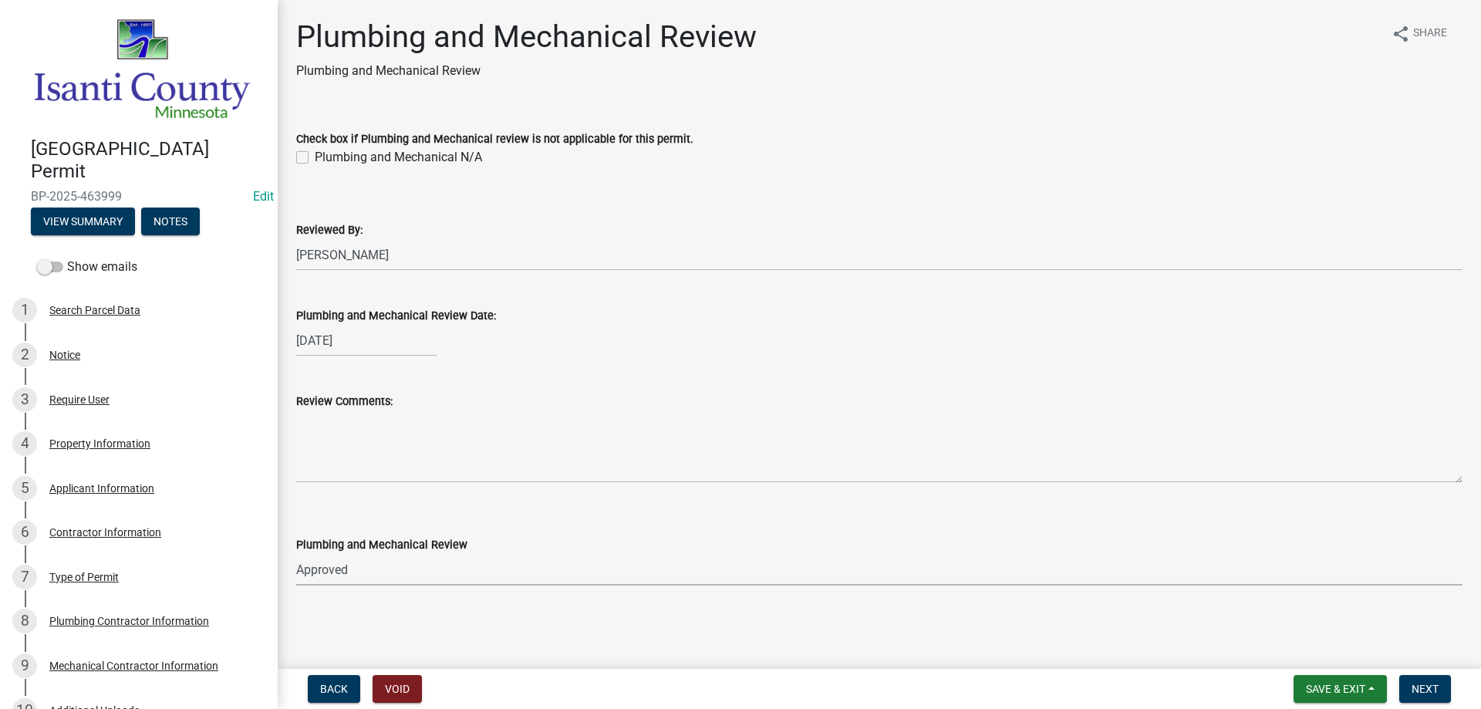
select select "060b00b2-ca65-431e-8b4a-bae5a2e790db"
click at [1411, 686] on button "Next" at bounding box center [1425, 689] width 52 height 28
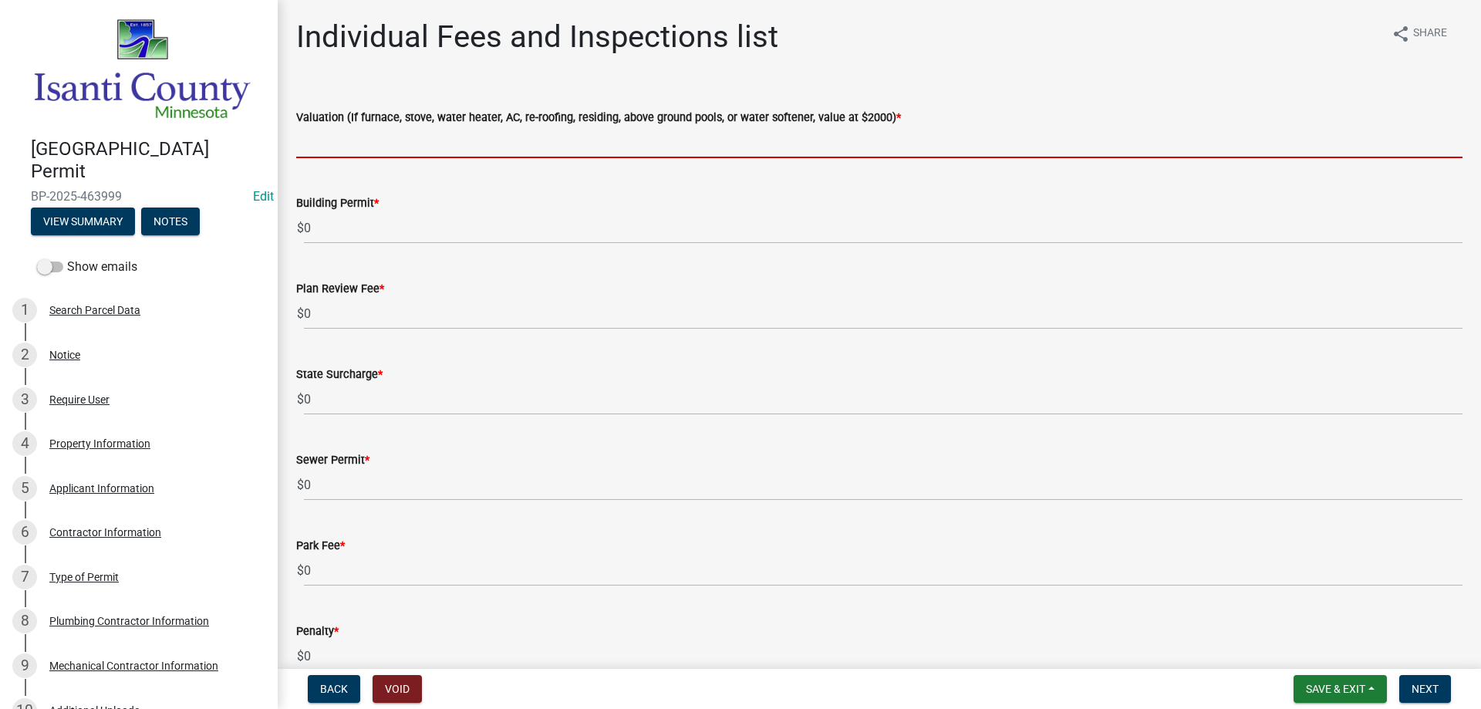
drag, startPoint x: 322, startPoint y: 137, endPoint x: 342, endPoint y: 137, distance: 20.1
click at [322, 137] on input "text" at bounding box center [879, 143] width 1166 height 32
type input "2000"
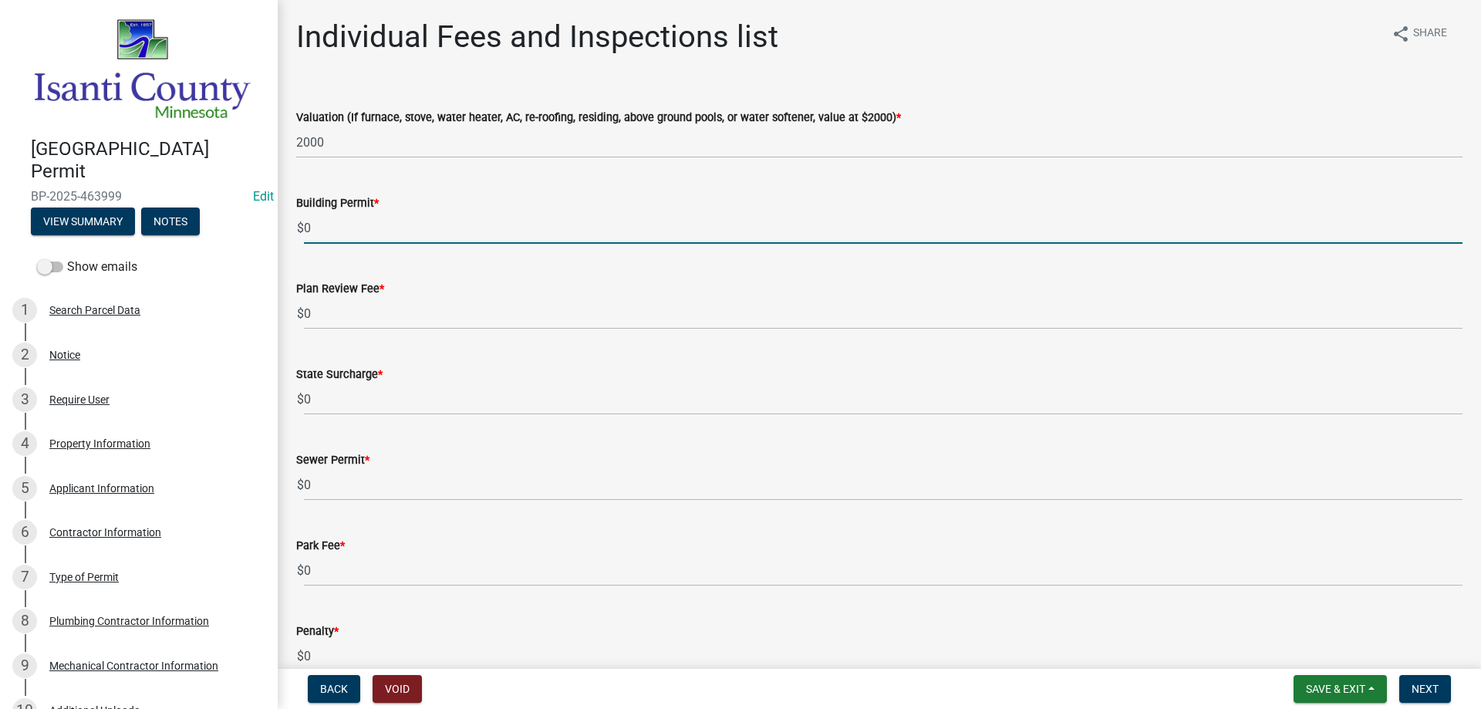
type input "70"
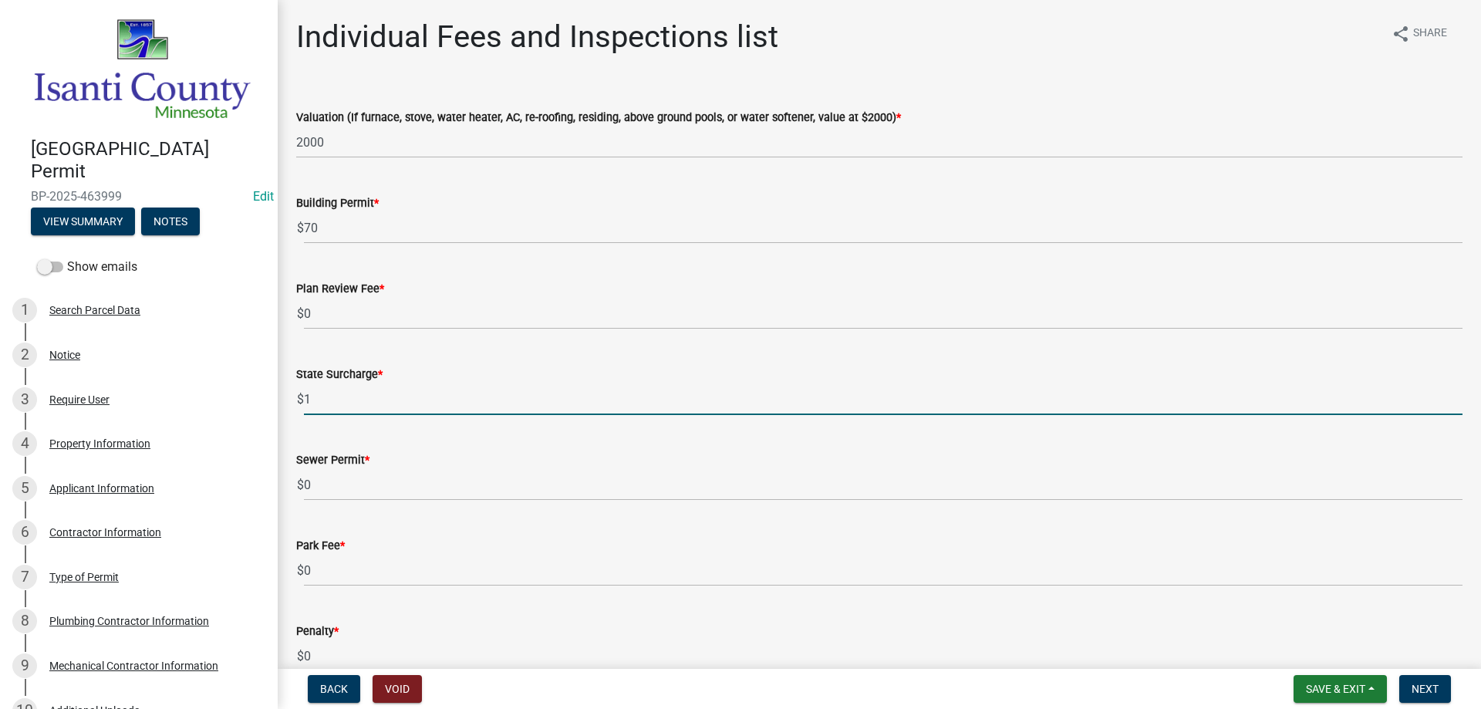
type input "1"
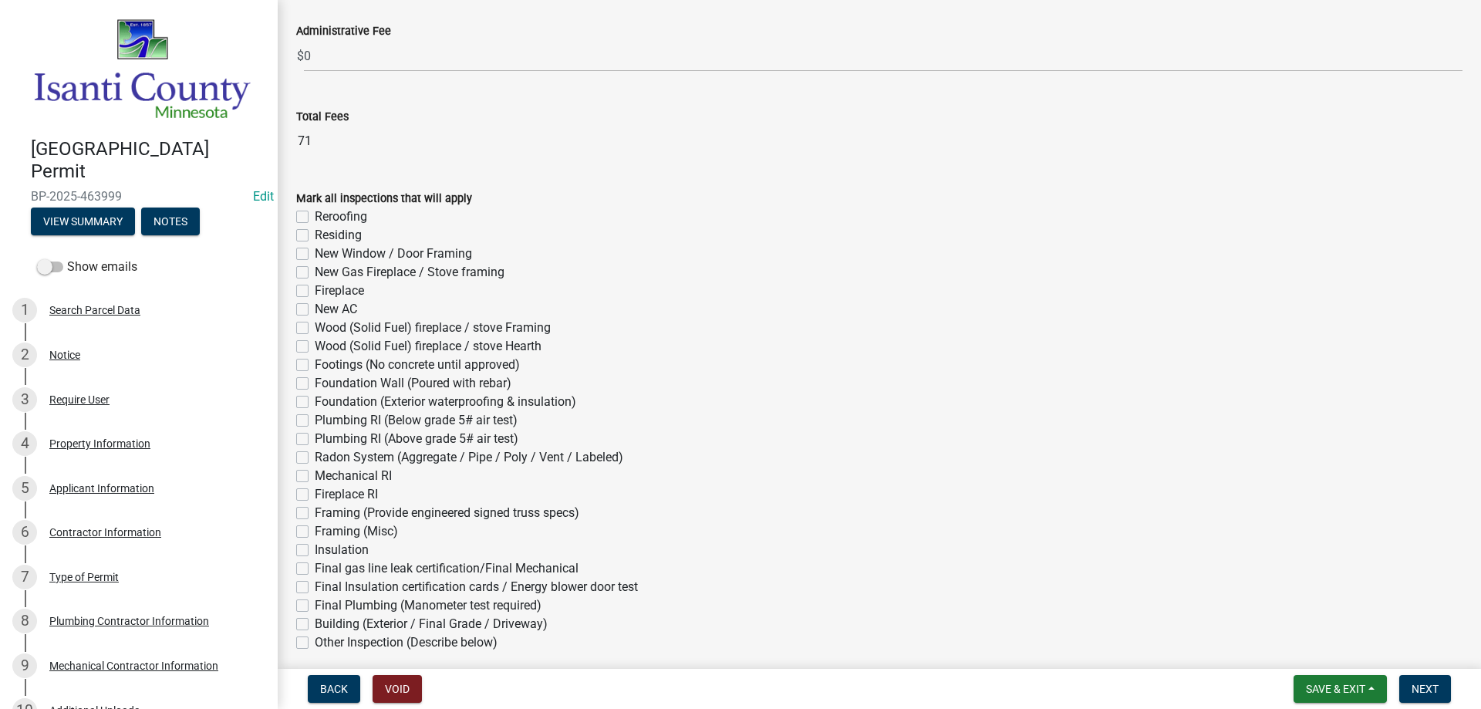
scroll to position [694, 0]
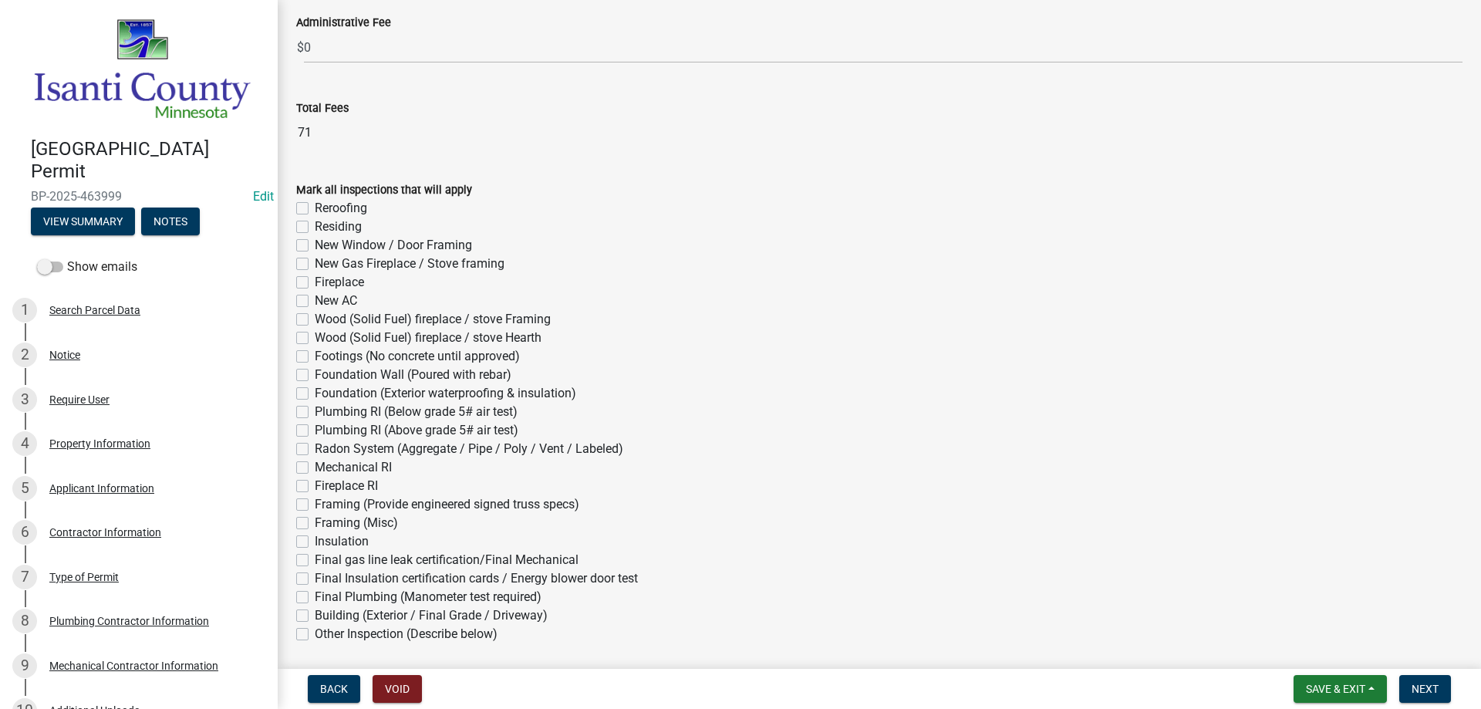
click at [315, 465] on label "Mechanical RI" at bounding box center [353, 467] width 77 height 19
click at [315, 465] on input "Mechanical RI" at bounding box center [320, 463] width 10 height 10
checkbox input "true"
checkbox input "false"
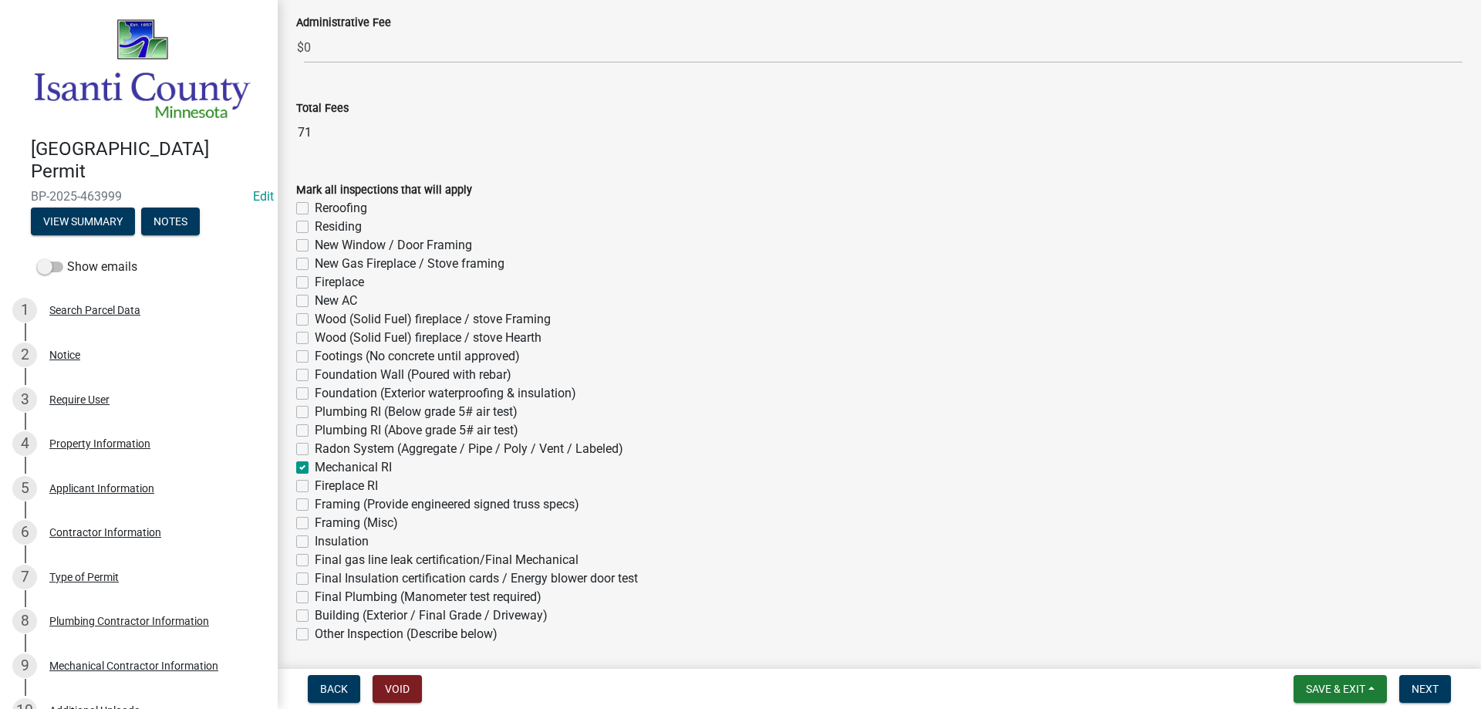
checkbox input "false"
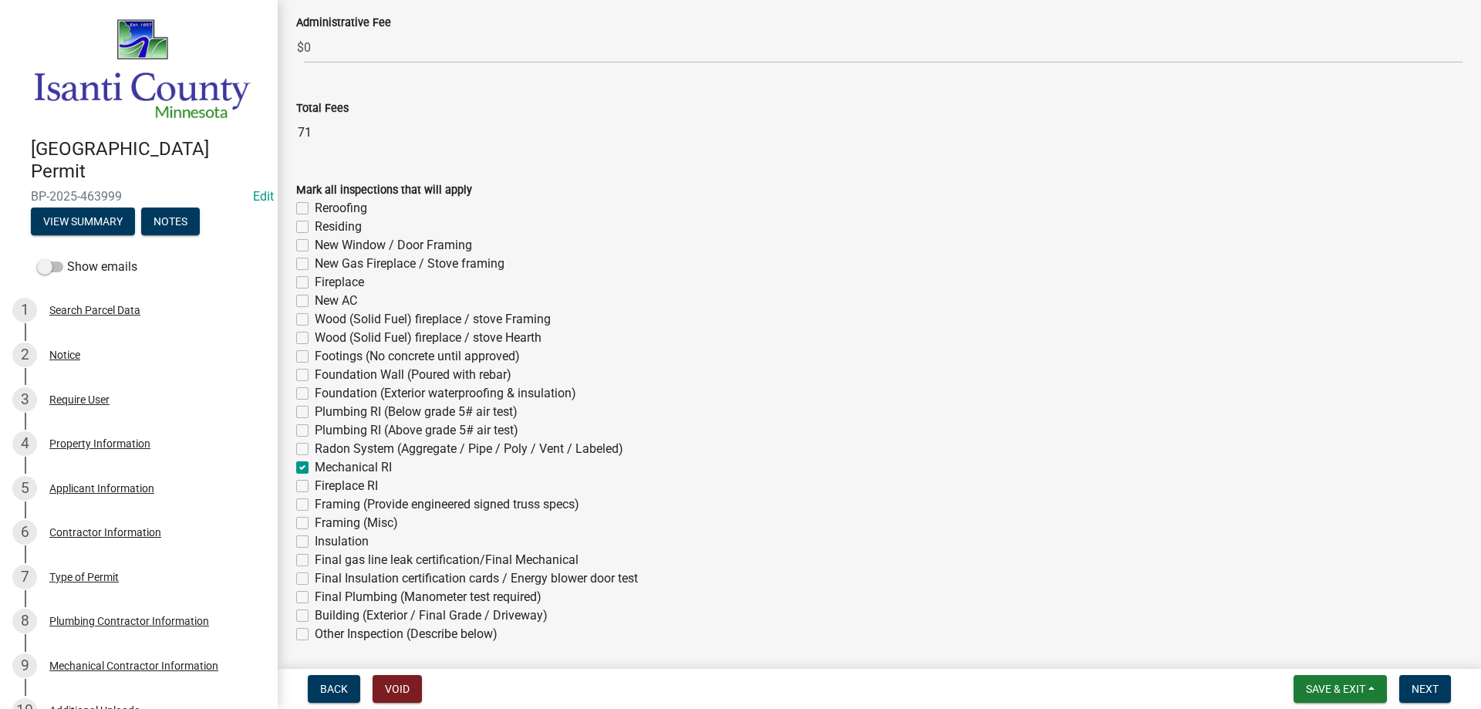
checkbox input "false"
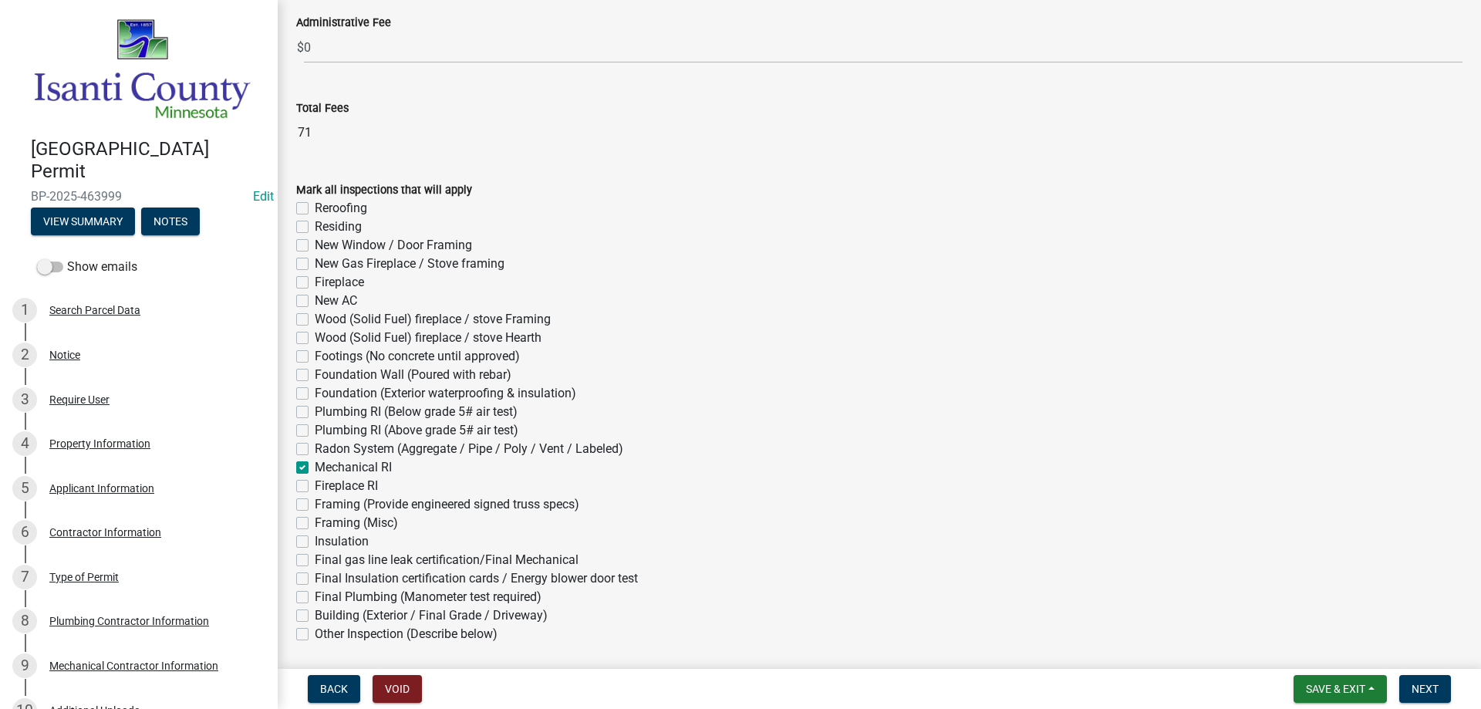
checkbox input "false"
checkbox input "true"
checkbox input "false"
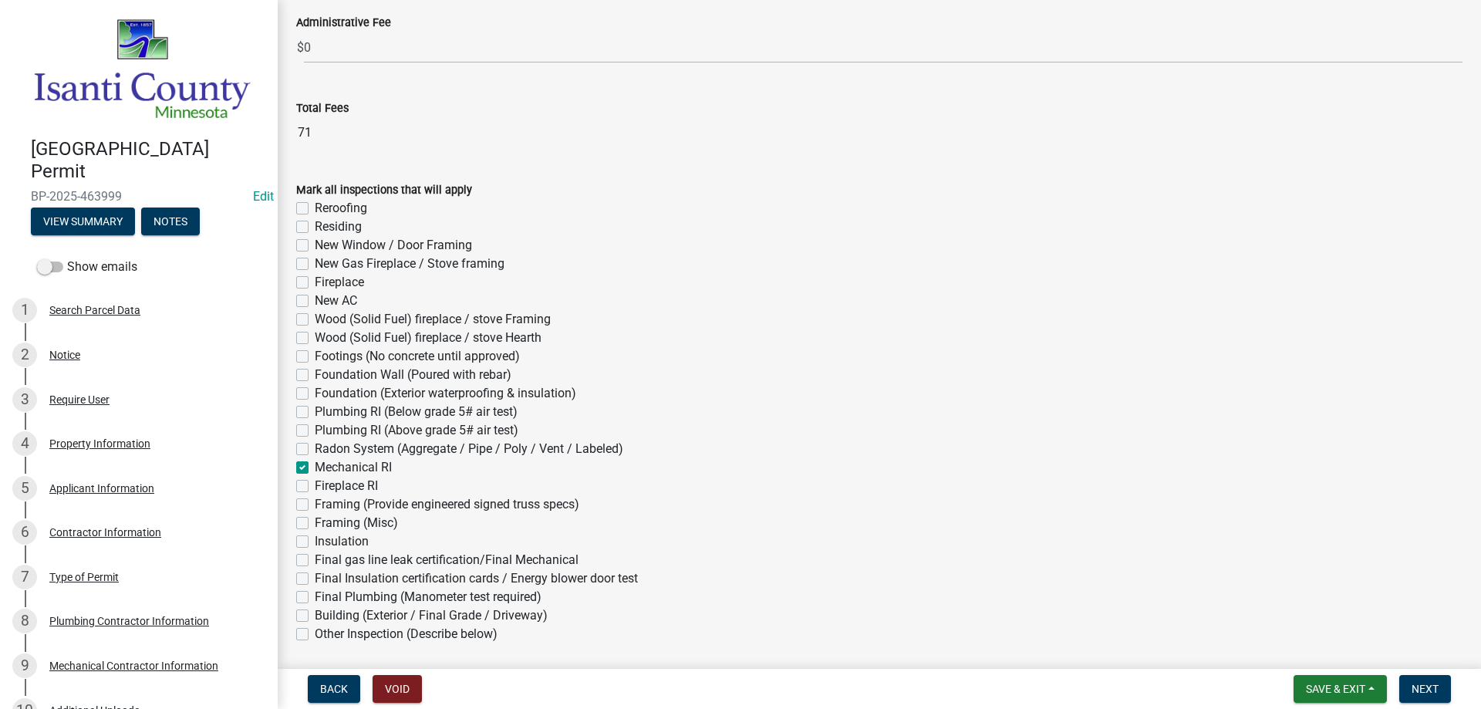
checkbox input "false"
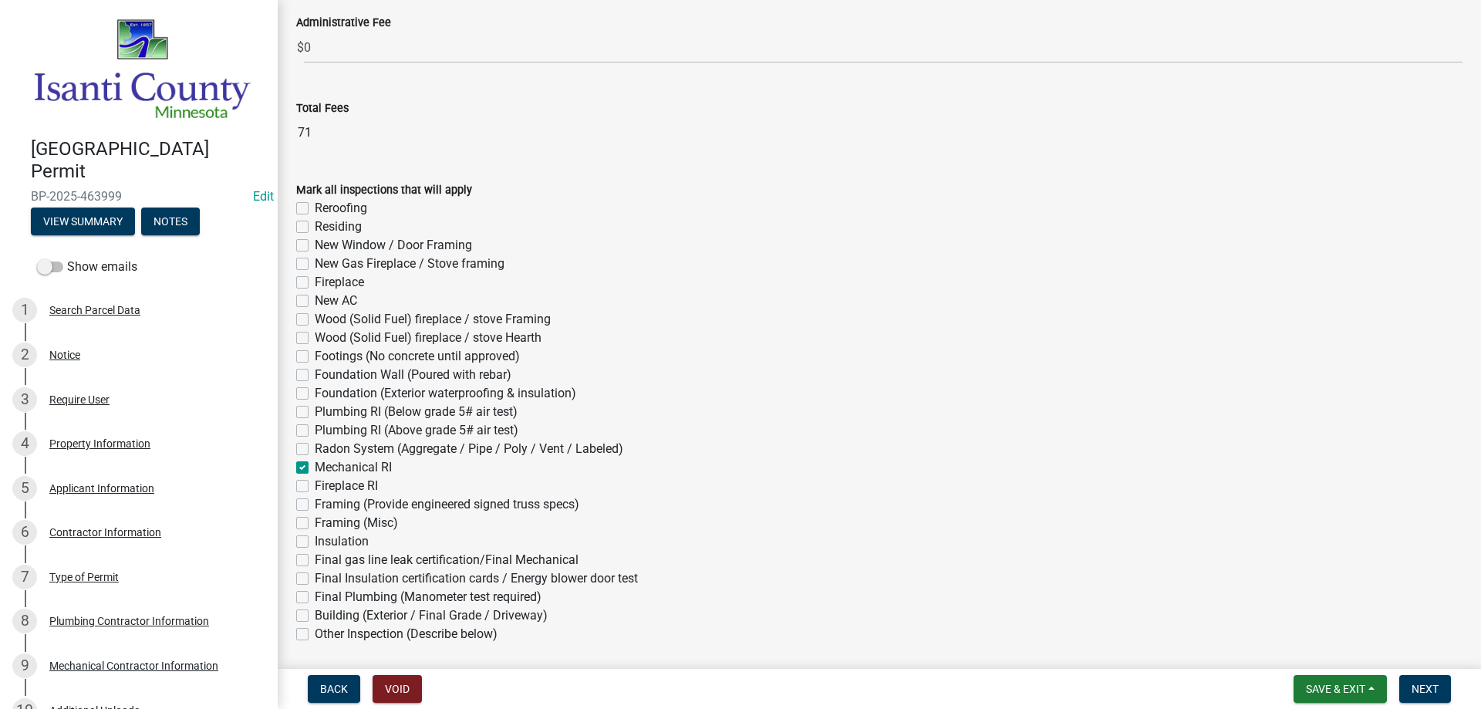
checkbox input "false"
click at [315, 563] on label "Final gas line leak certification/Final Mechanical" at bounding box center [447, 560] width 264 height 19
click at [315, 561] on input "Final gas line leak certification/Final Mechanical" at bounding box center [320, 556] width 10 height 10
checkbox input "true"
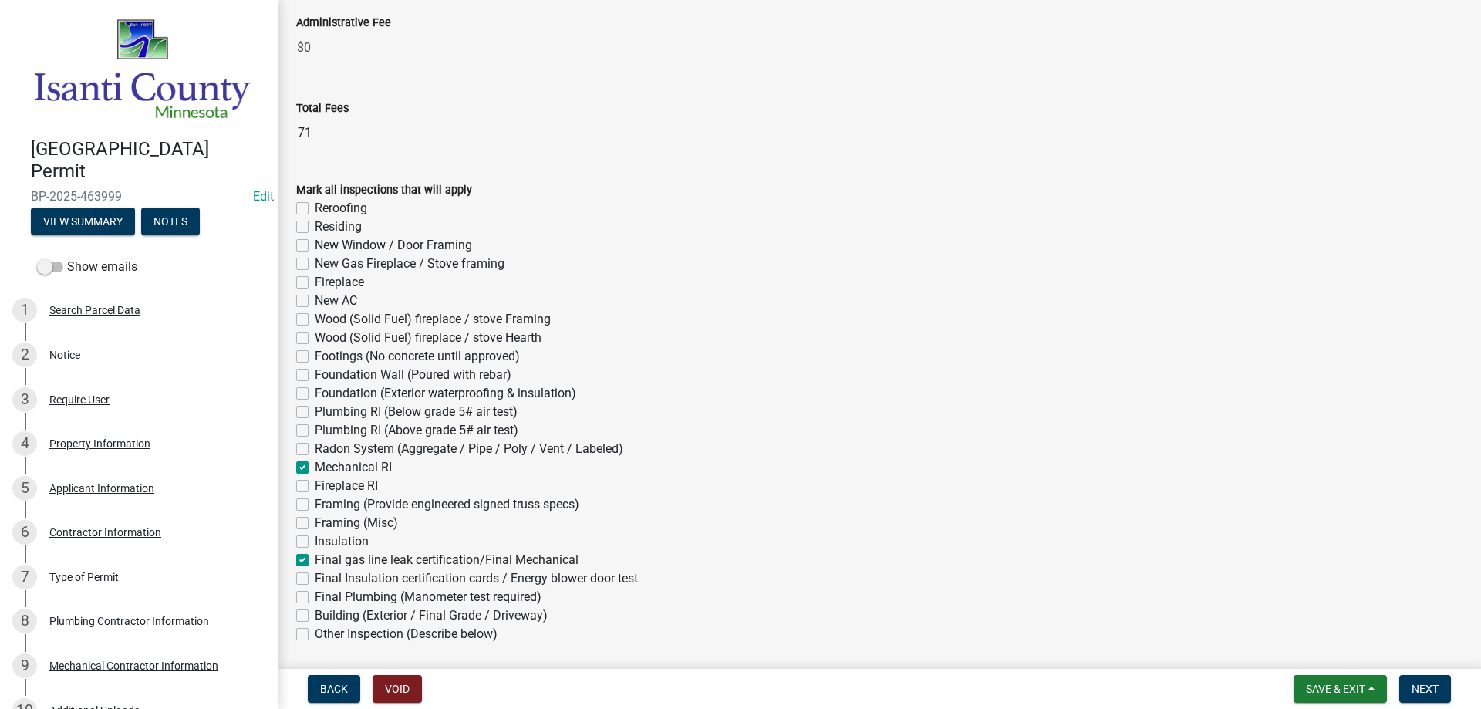
checkbox input "false"
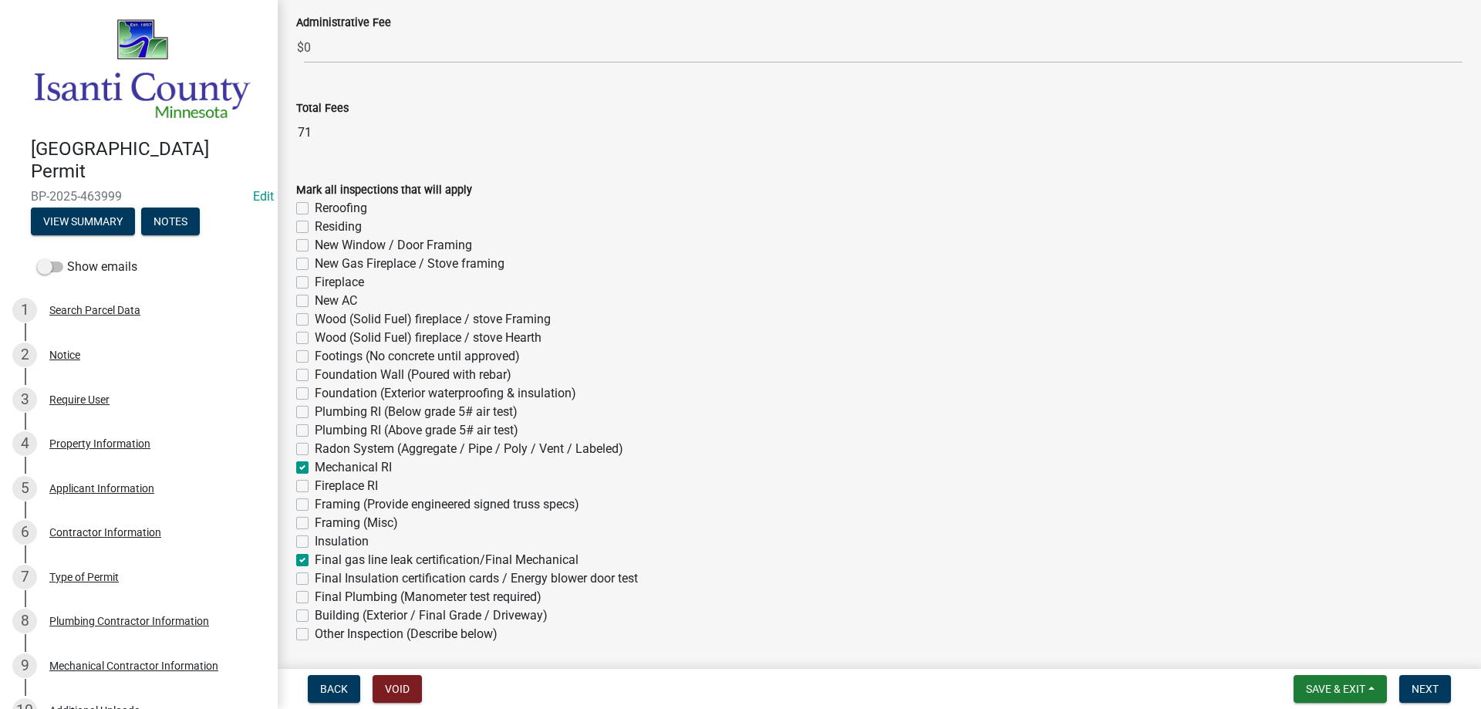
checkbox input "false"
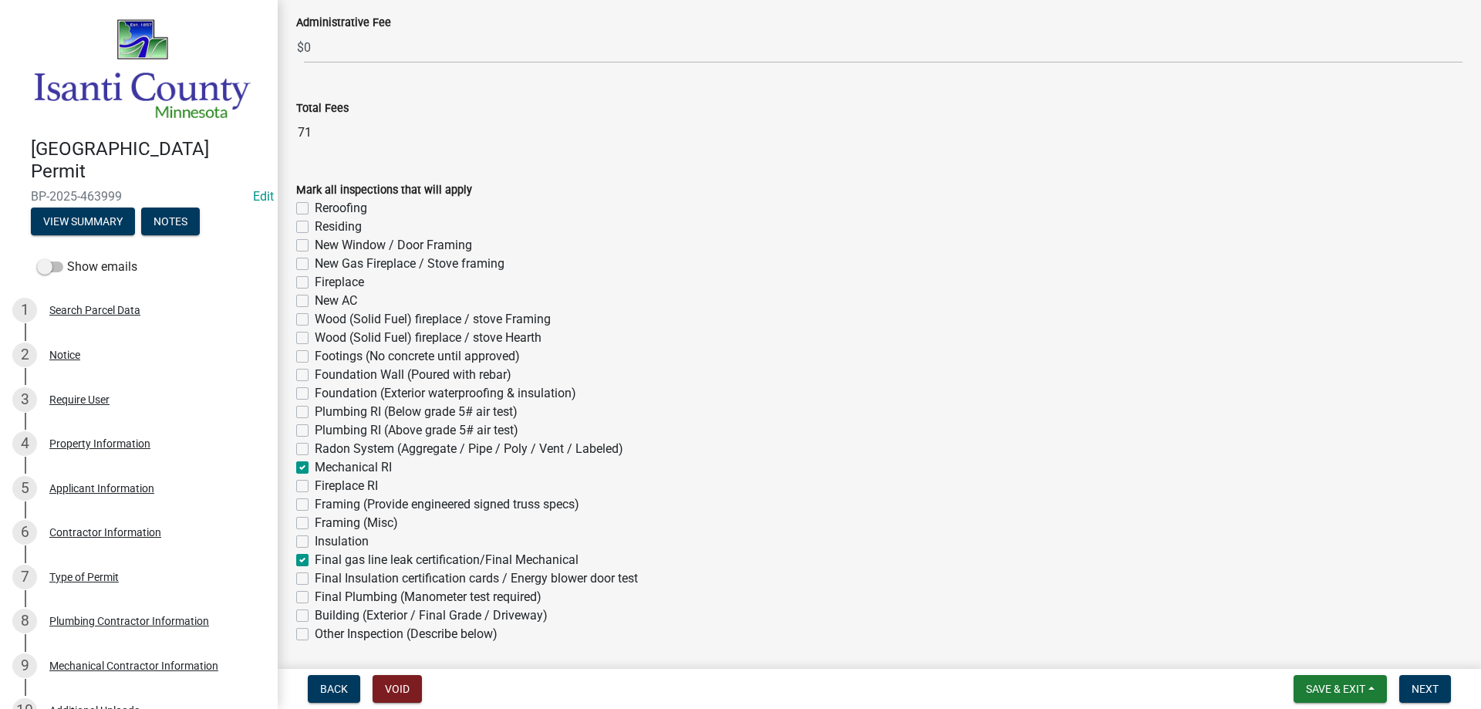
checkbox input "false"
checkbox input "true"
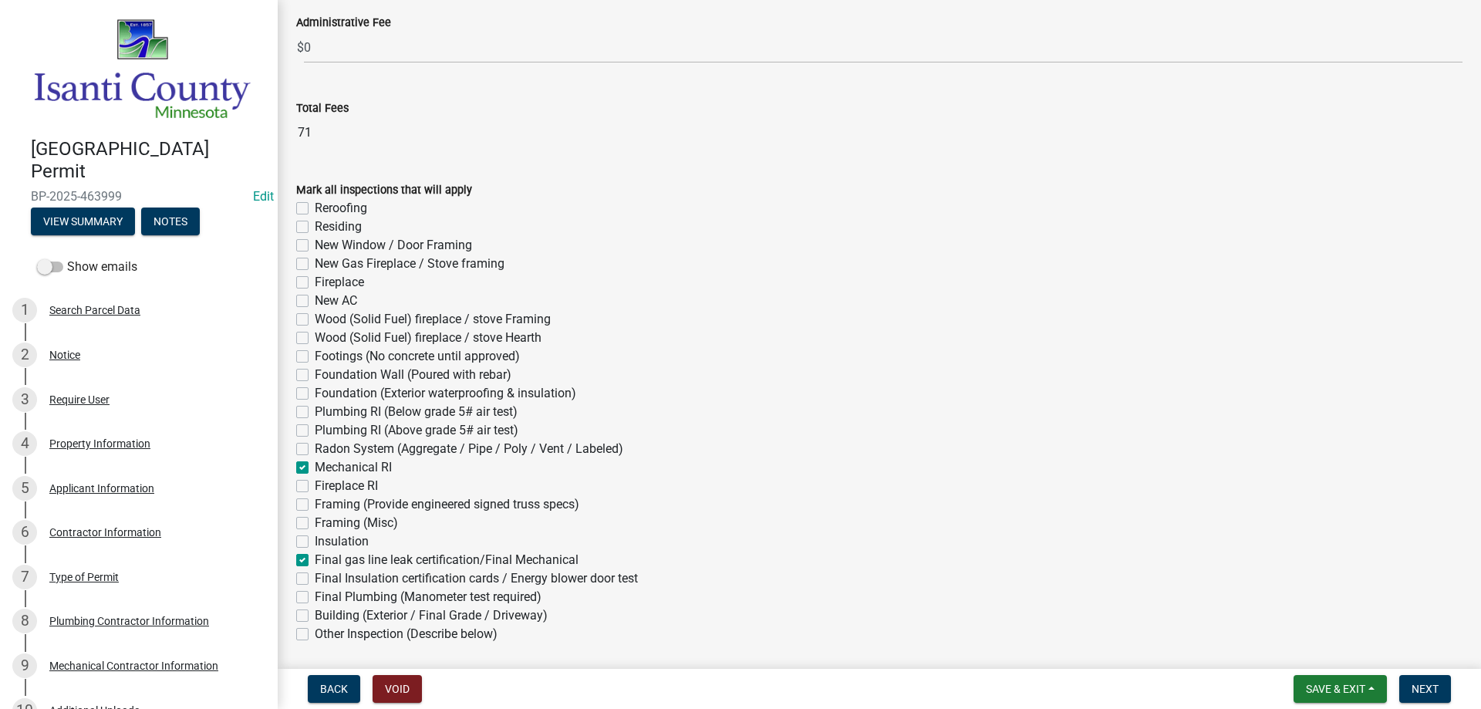
checkbox input "false"
checkbox input "true"
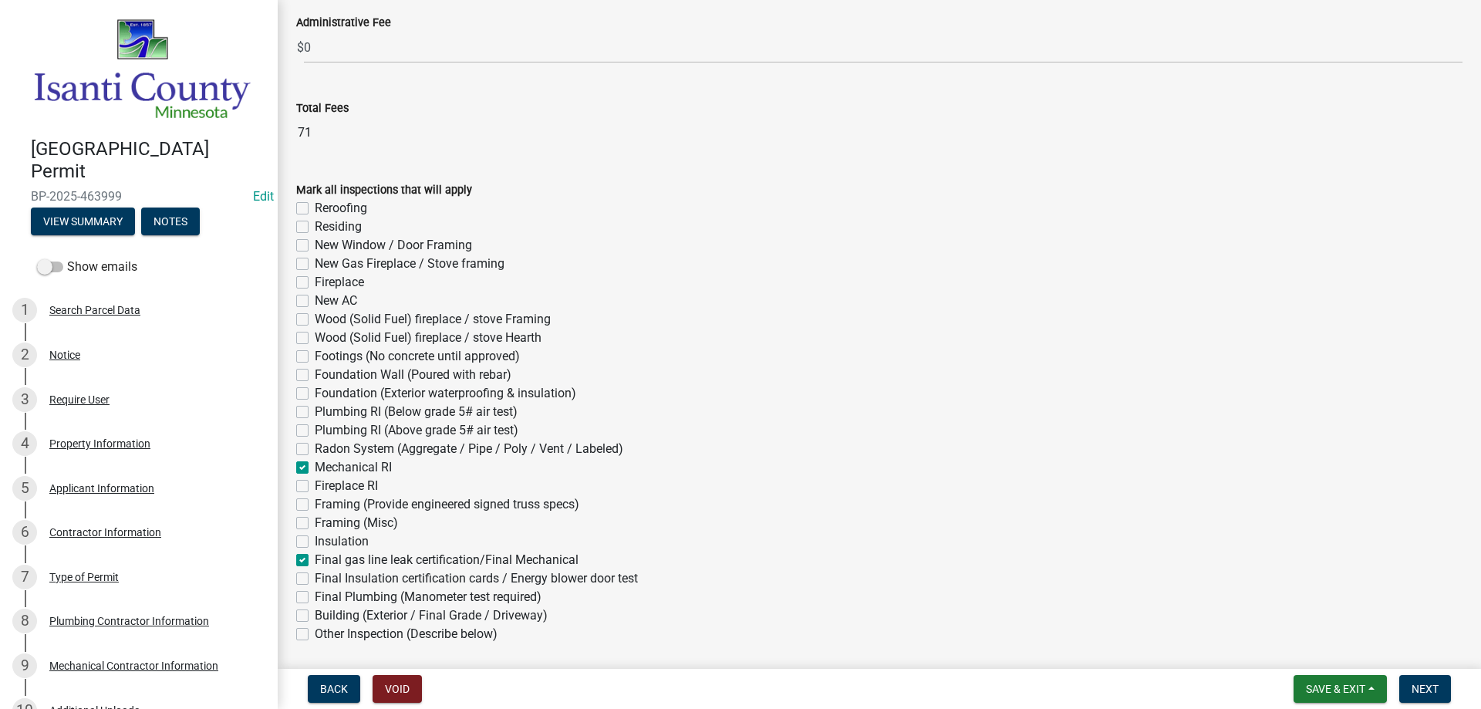
checkbox input "false"
click at [1435, 694] on span "Next" at bounding box center [1425, 689] width 27 height 12
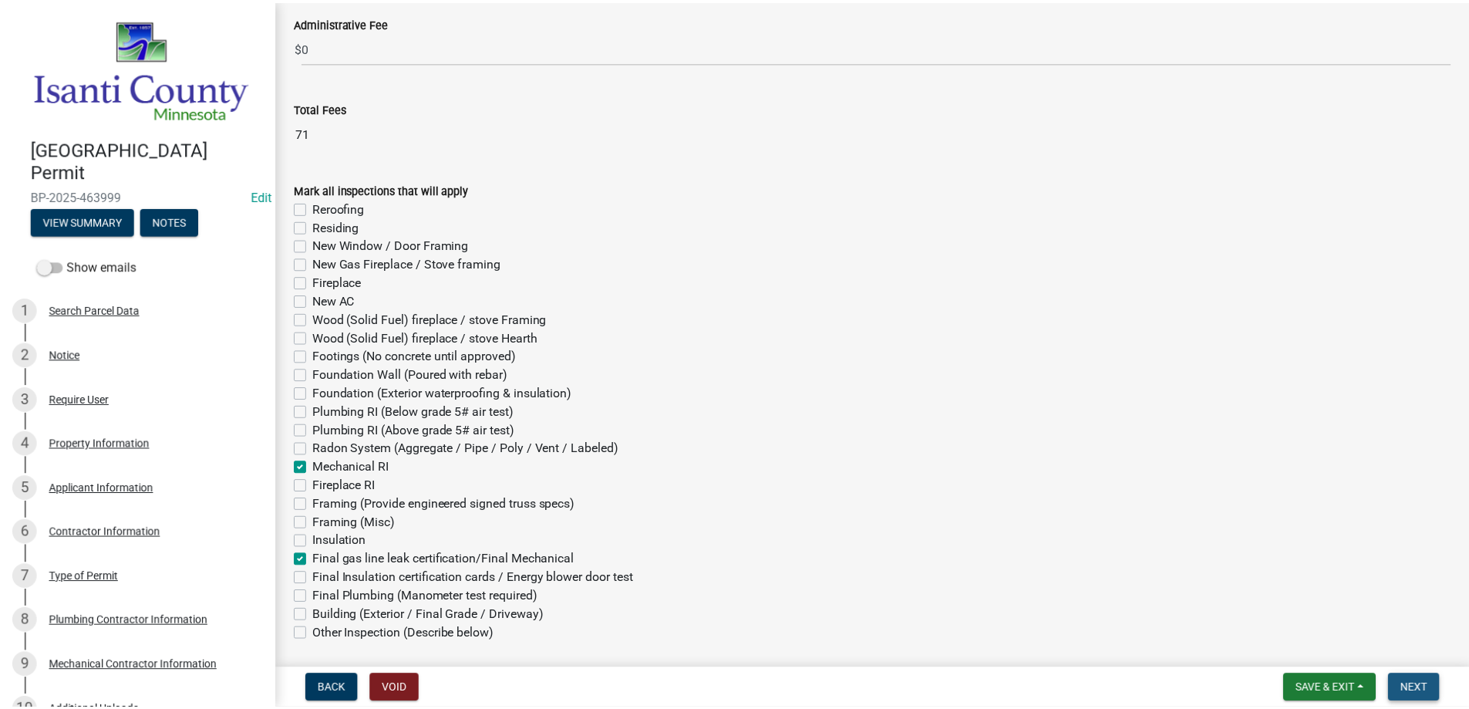
scroll to position [0, 0]
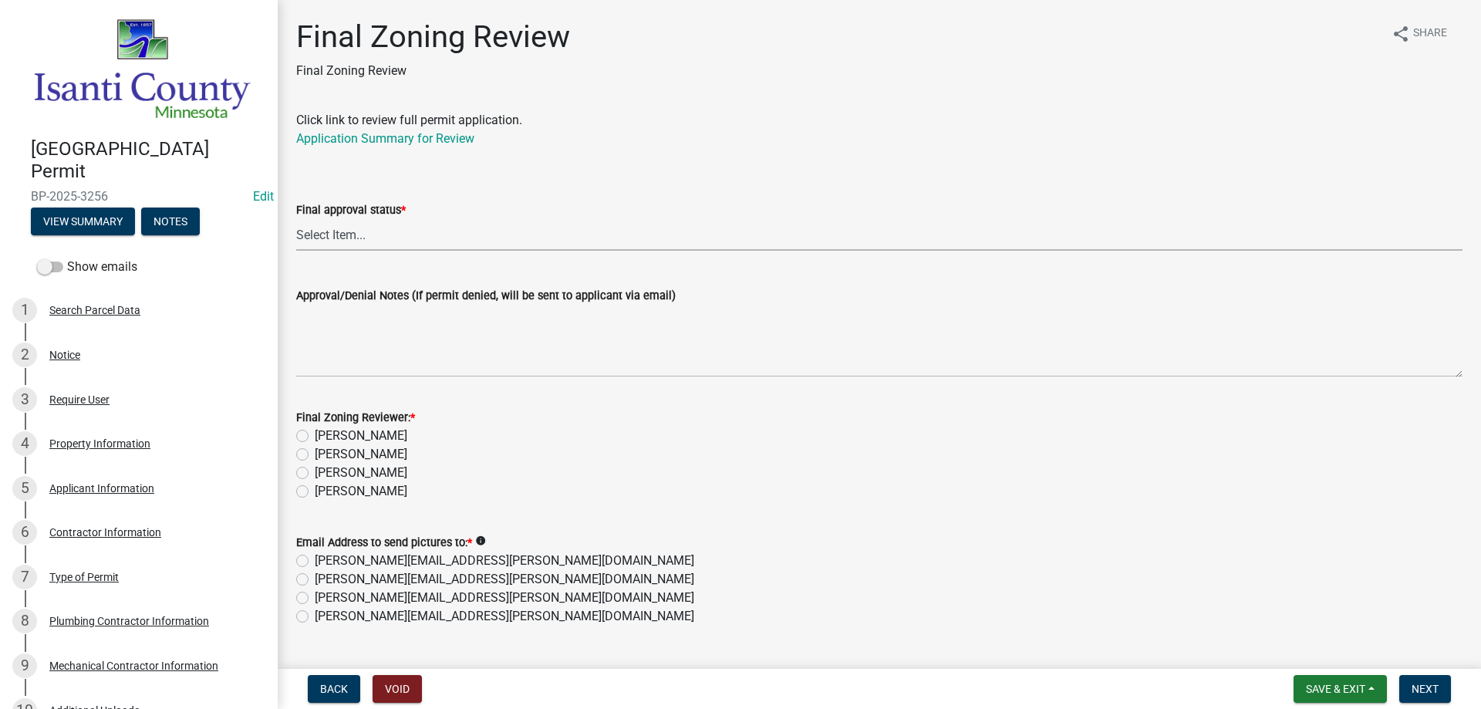
click at [353, 236] on select "Select Item... Approved Denied" at bounding box center [879, 235] width 1166 height 32
click at [296, 219] on select "Select Item... Approved Denied" at bounding box center [879, 235] width 1166 height 32
select select "ea18257a-8a04-42cc-b171-77fc38c97f37"
click at [315, 491] on label "[PERSON_NAME]" at bounding box center [361, 491] width 93 height 19
click at [315, 491] on input "[PERSON_NAME]" at bounding box center [320, 487] width 10 height 10
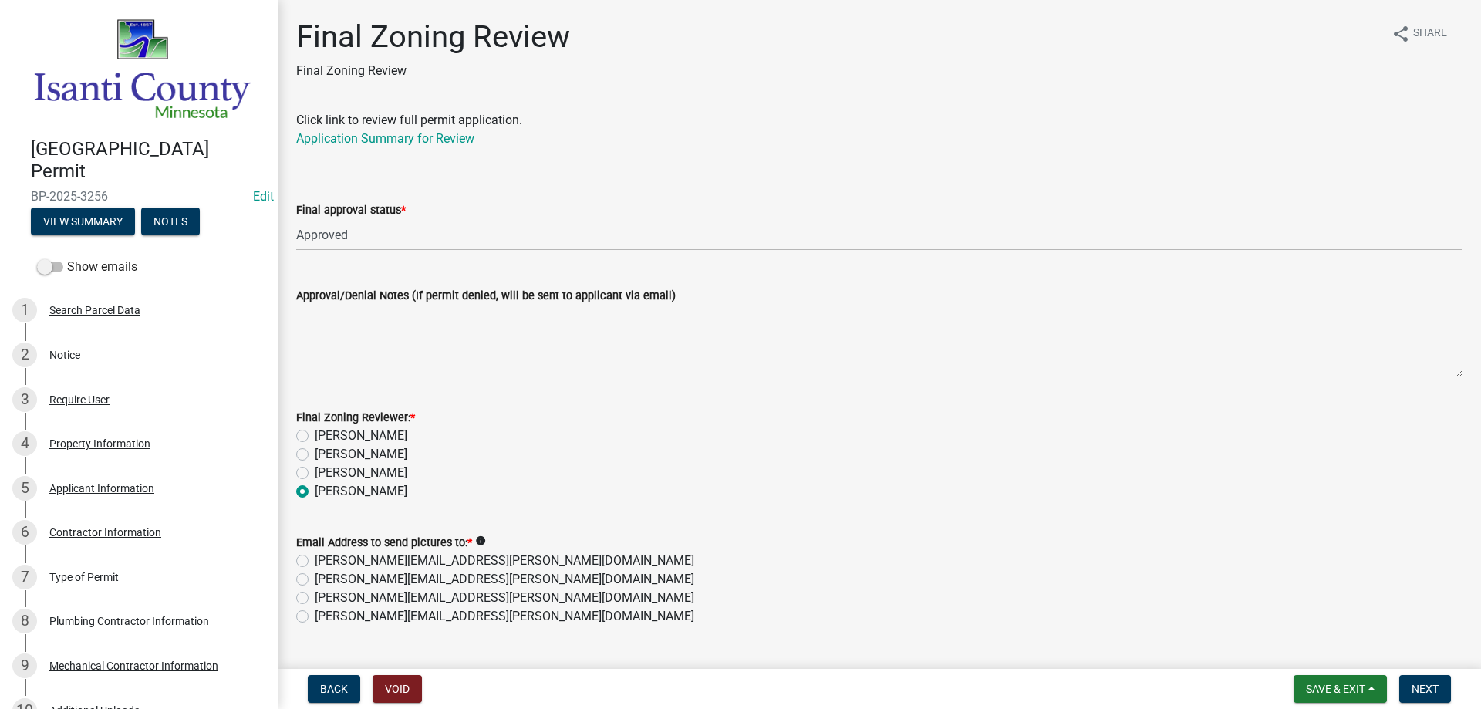
radio input "true"
click at [315, 616] on label "[PERSON_NAME][EMAIL_ADDRESS][PERSON_NAME][DOMAIN_NAME]" at bounding box center [505, 616] width 380 height 19
click at [315, 616] on input "[PERSON_NAME][EMAIL_ADDRESS][PERSON_NAME][DOMAIN_NAME]" at bounding box center [320, 612] width 10 height 10
radio input "true"
click at [1435, 684] on span "Next" at bounding box center [1425, 689] width 27 height 12
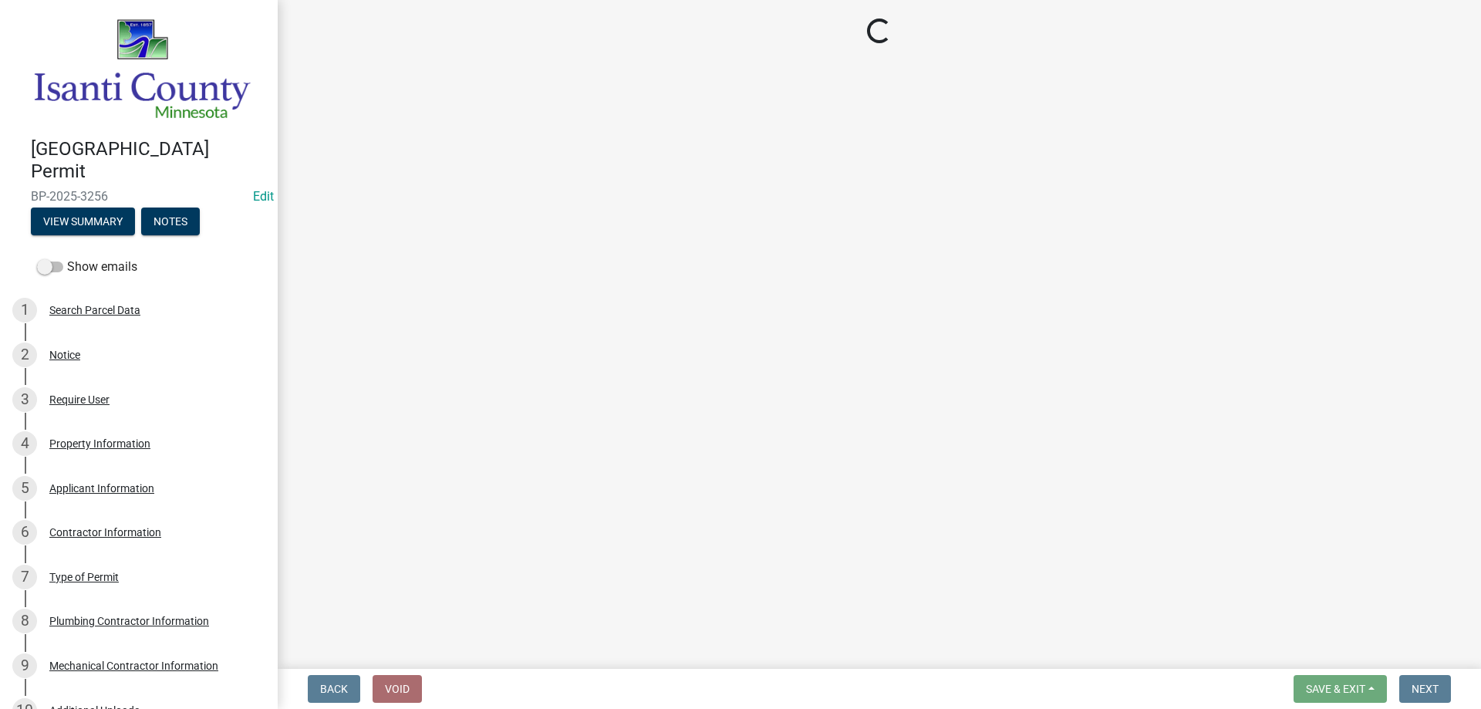
select select "3: 3"
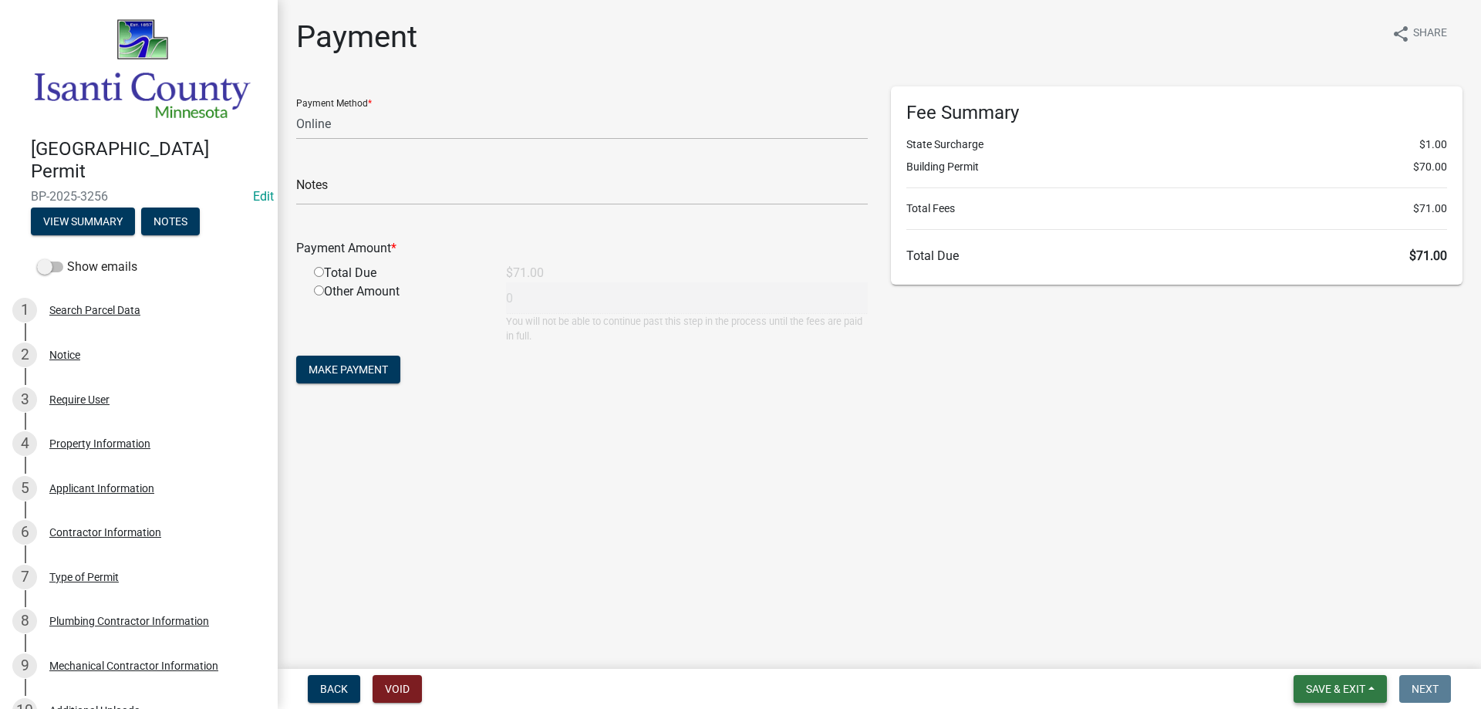
click at [1334, 691] on span "Save & Exit" at bounding box center [1335, 689] width 59 height 12
click at [1330, 654] on button "Save & Exit" at bounding box center [1324, 648] width 123 height 37
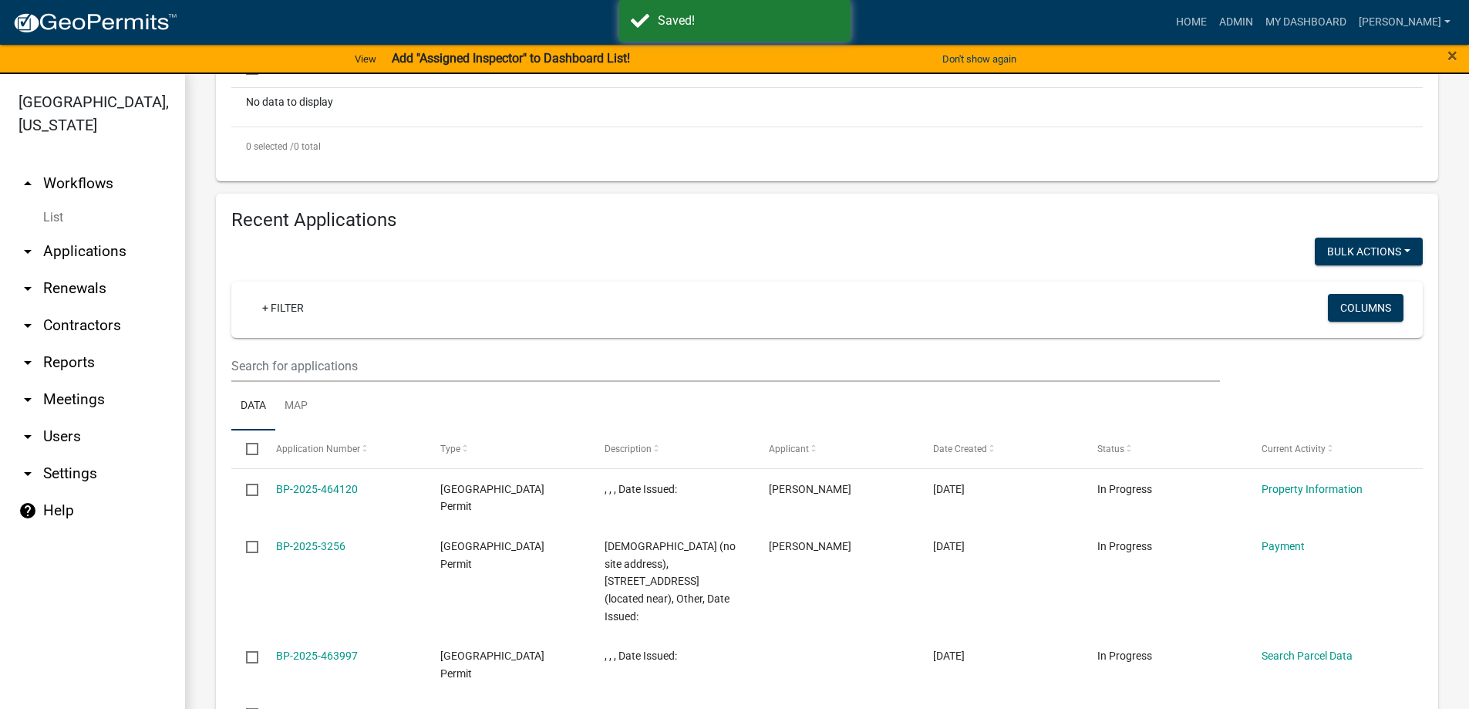
scroll to position [463, 0]
